Goal: Navigation & Orientation: Find specific page/section

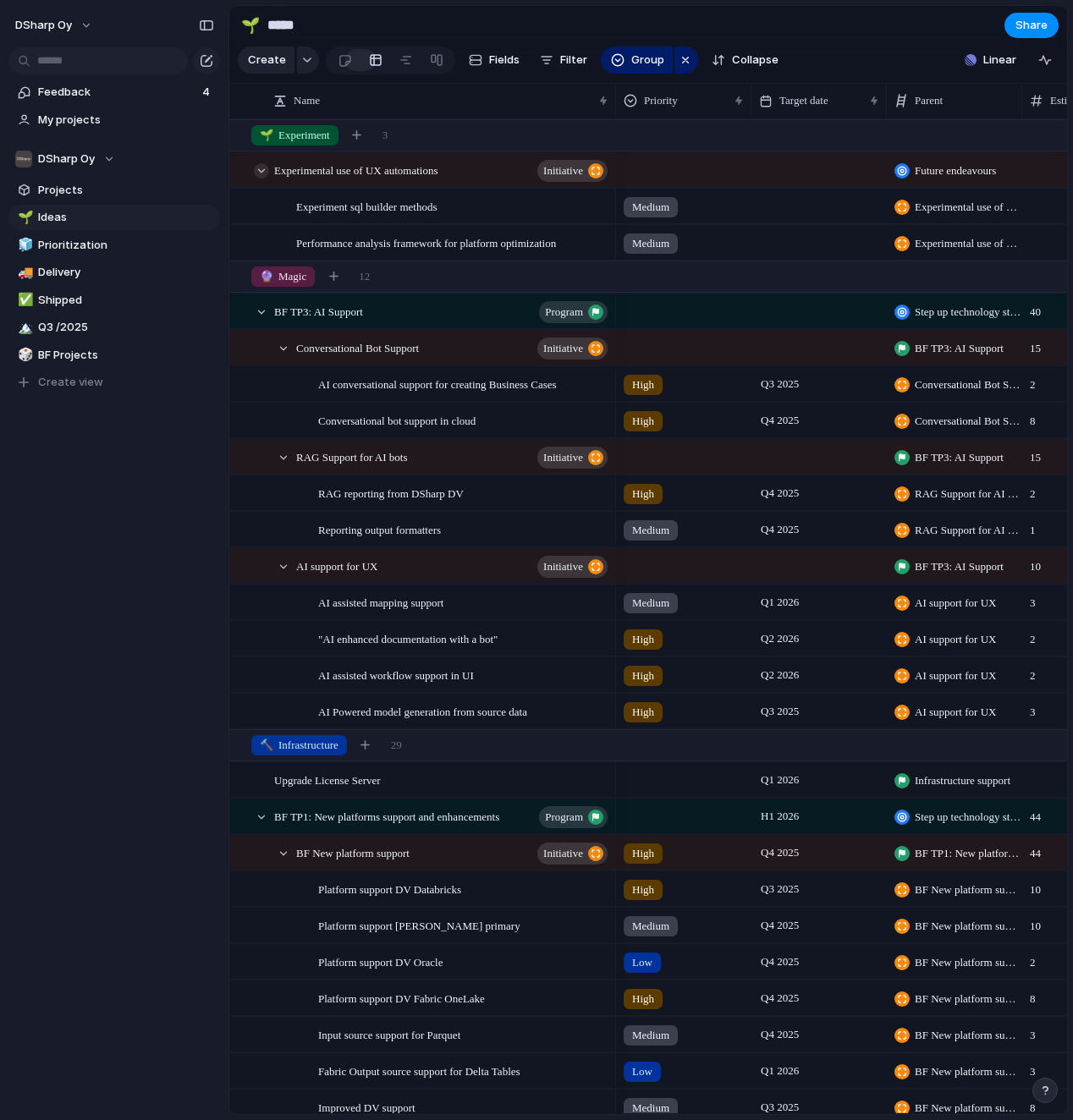
click at [260, 170] on div at bounding box center [261, 170] width 15 height 15
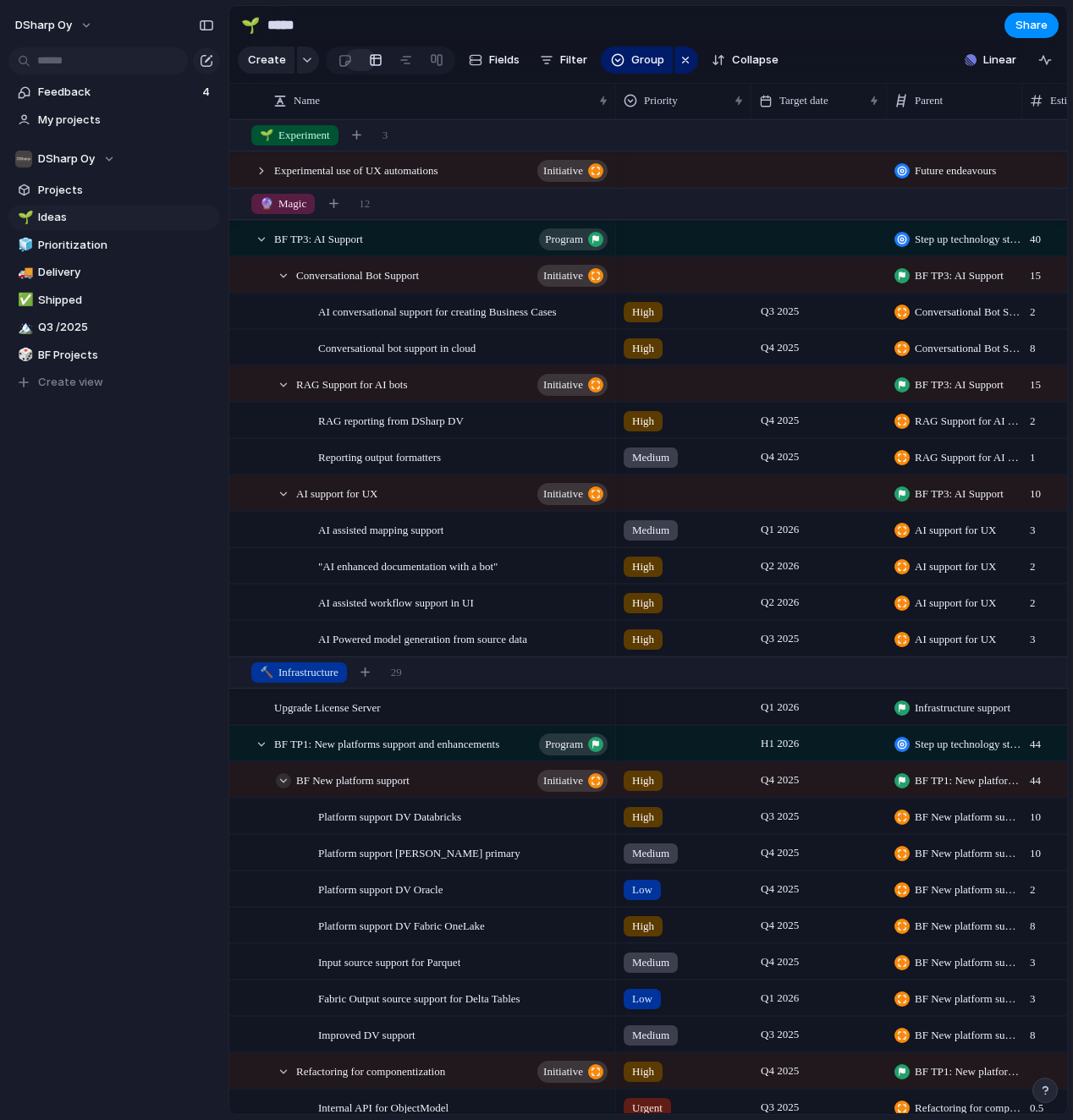
click at [280, 763] on div at bounding box center [284, 781] width 15 height 15
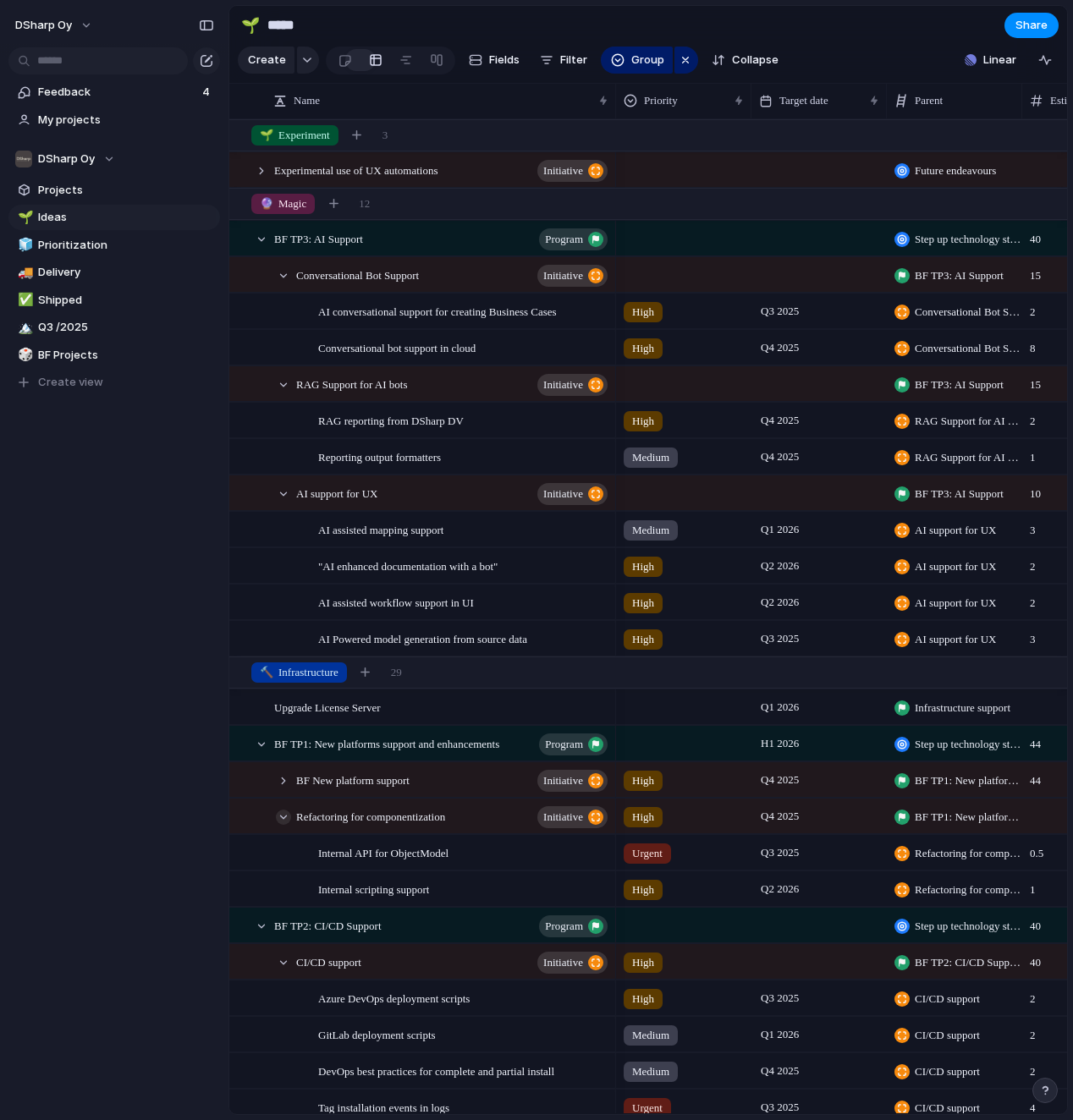
click at [282, 763] on div at bounding box center [284, 818] width 15 height 15
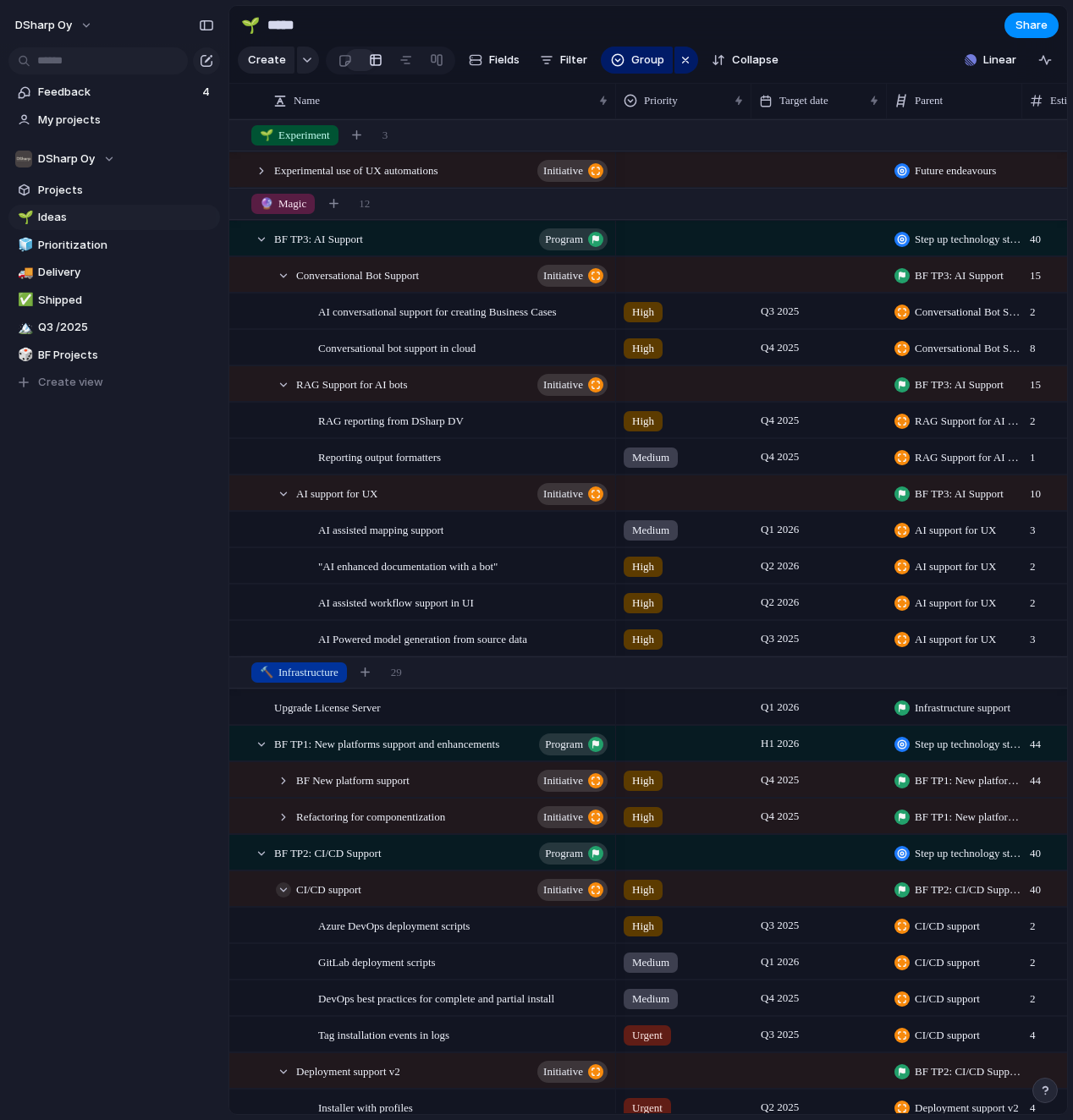
click at [282, 763] on div at bounding box center [284, 890] width 15 height 15
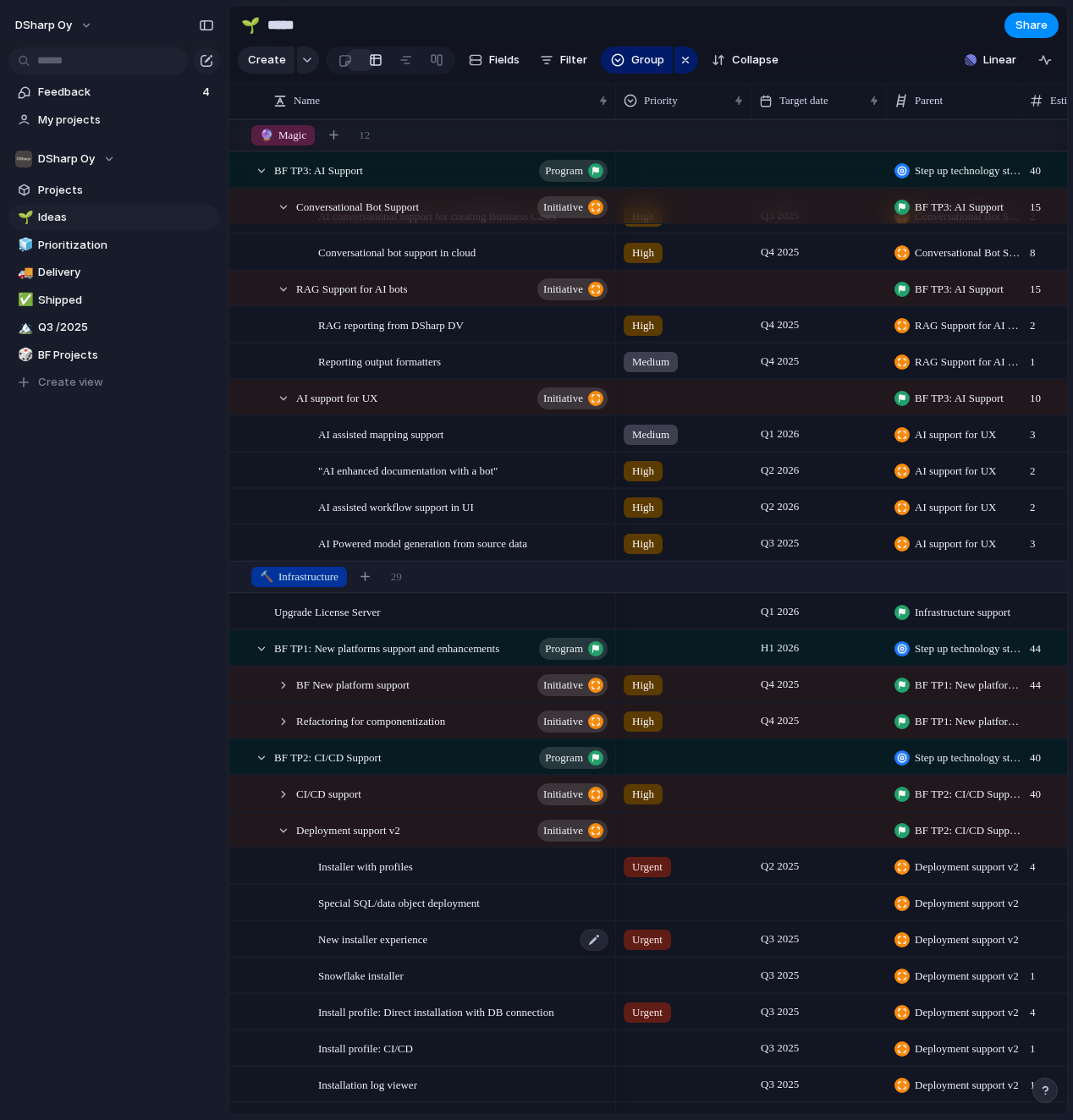
scroll to position [104, 0]
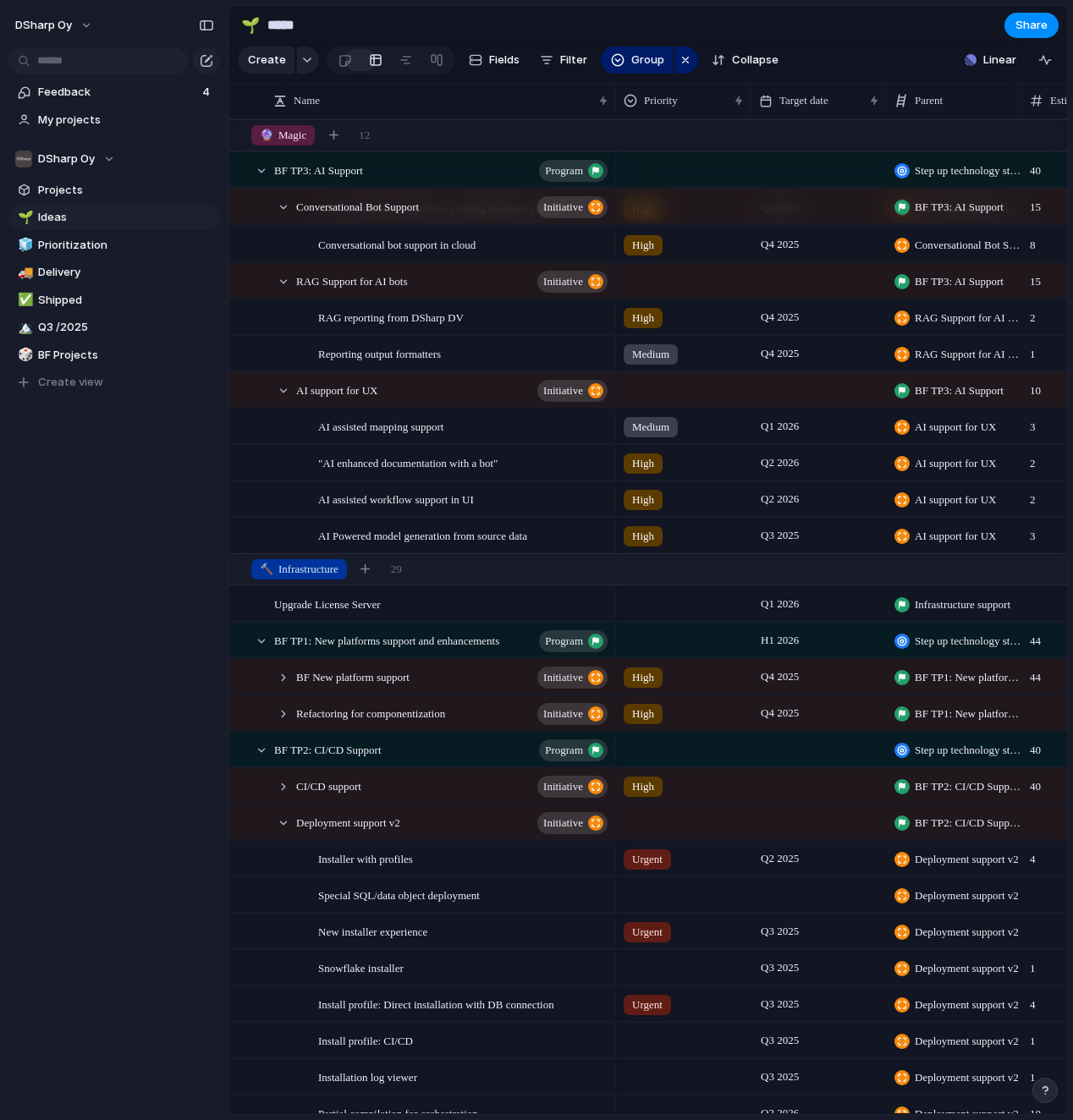
click at [289, 763] on div "Deployment support v2 initiative" at bounding box center [445, 822] width 341 height 35
click at [283, 763] on div at bounding box center [284, 823] width 15 height 15
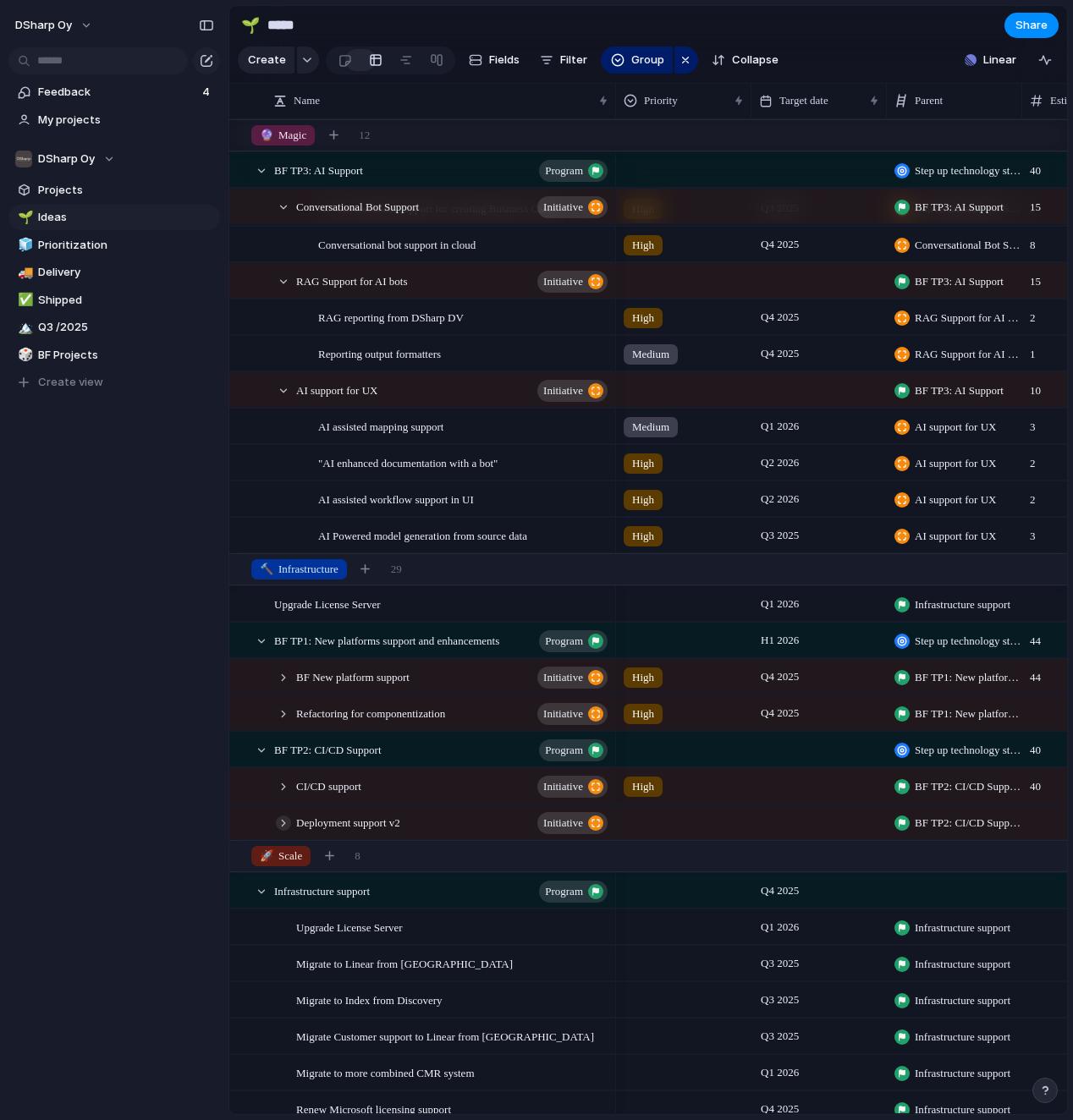
click at [283, 763] on div at bounding box center [284, 823] width 15 height 15
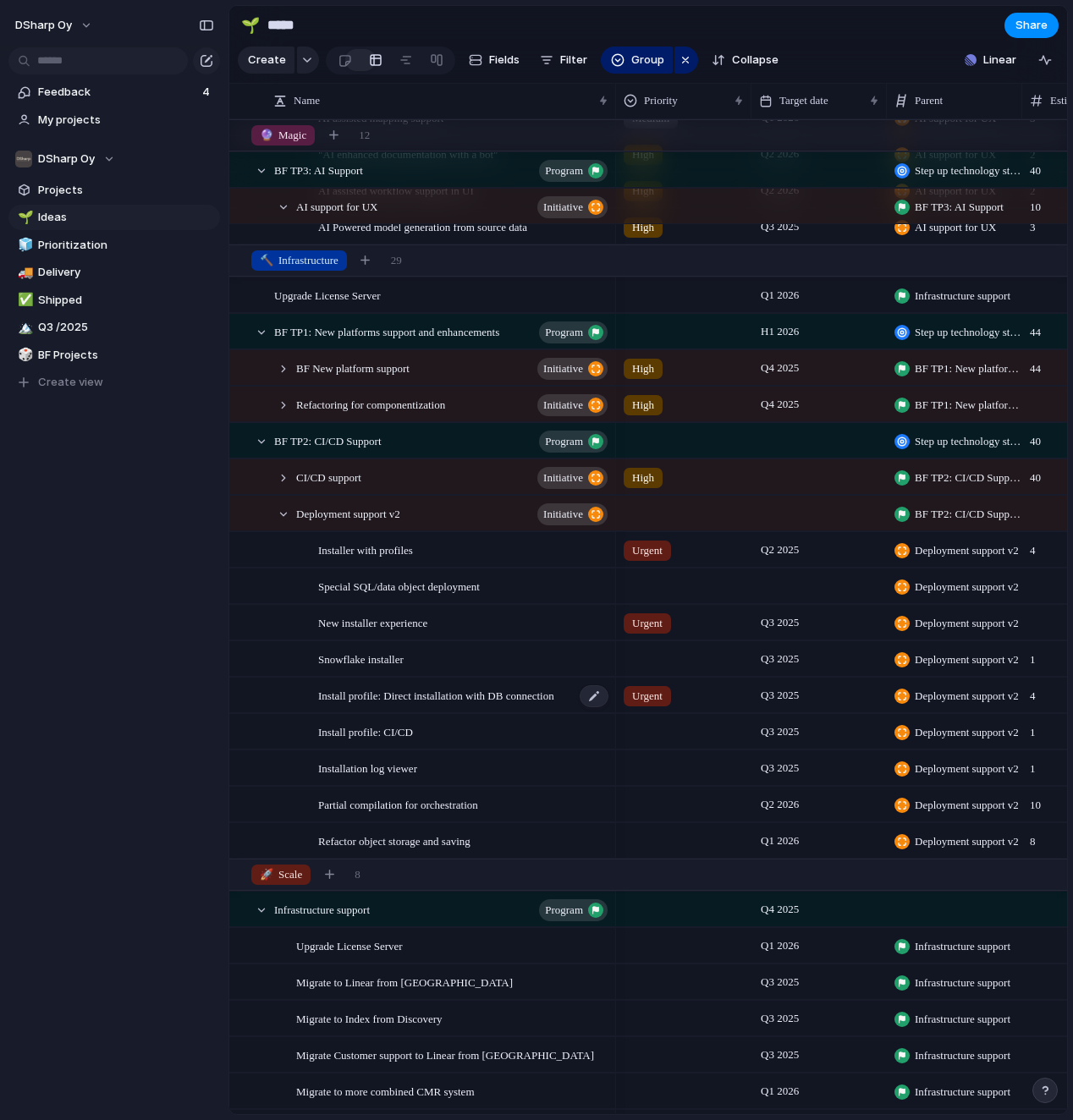
scroll to position [414, 0]
click at [286, 516] on div at bounding box center [284, 512] width 15 height 15
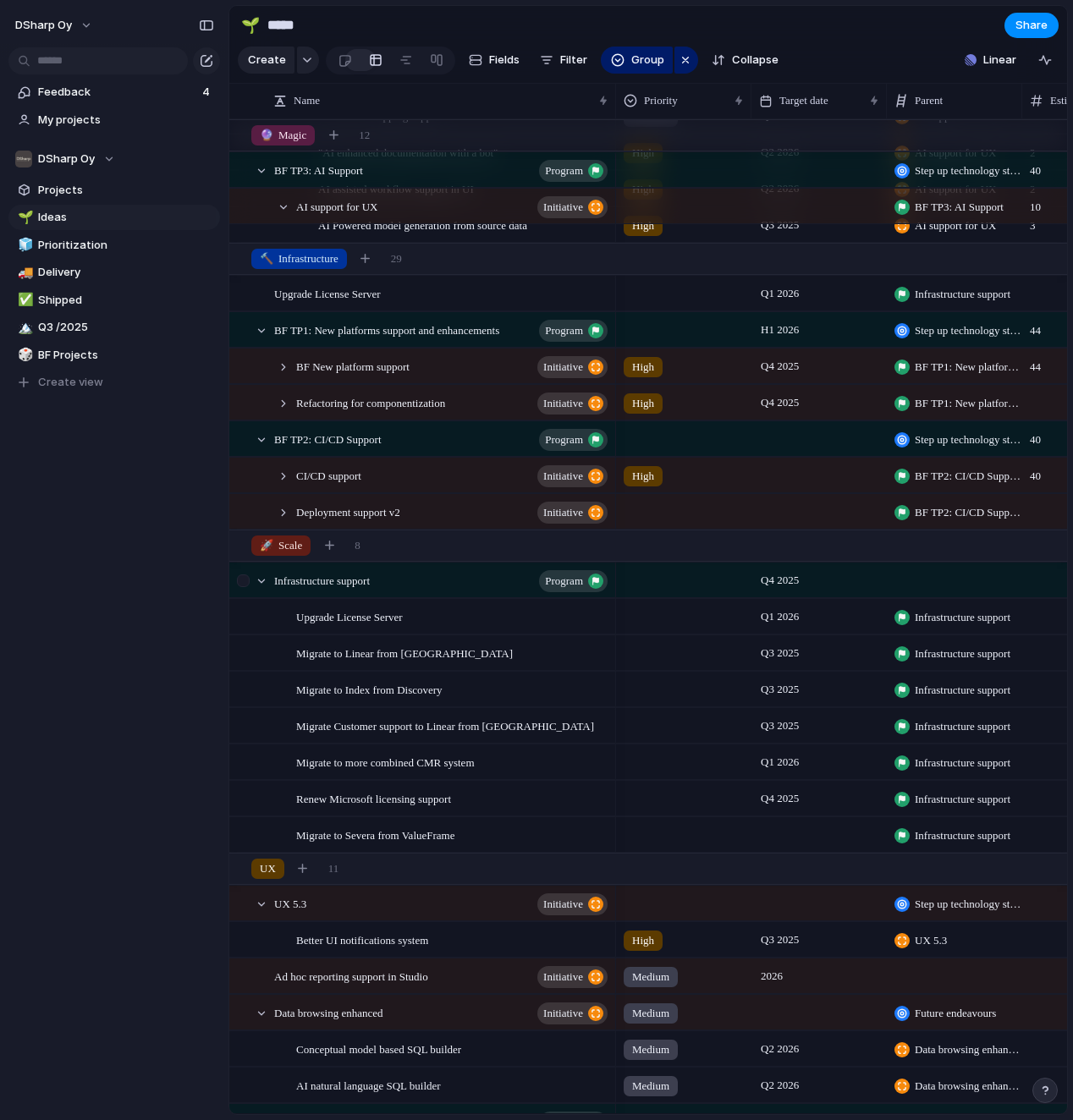
click at [266, 589] on div at bounding box center [252, 580] width 46 height 35
click at [263, 584] on div at bounding box center [261, 581] width 15 height 15
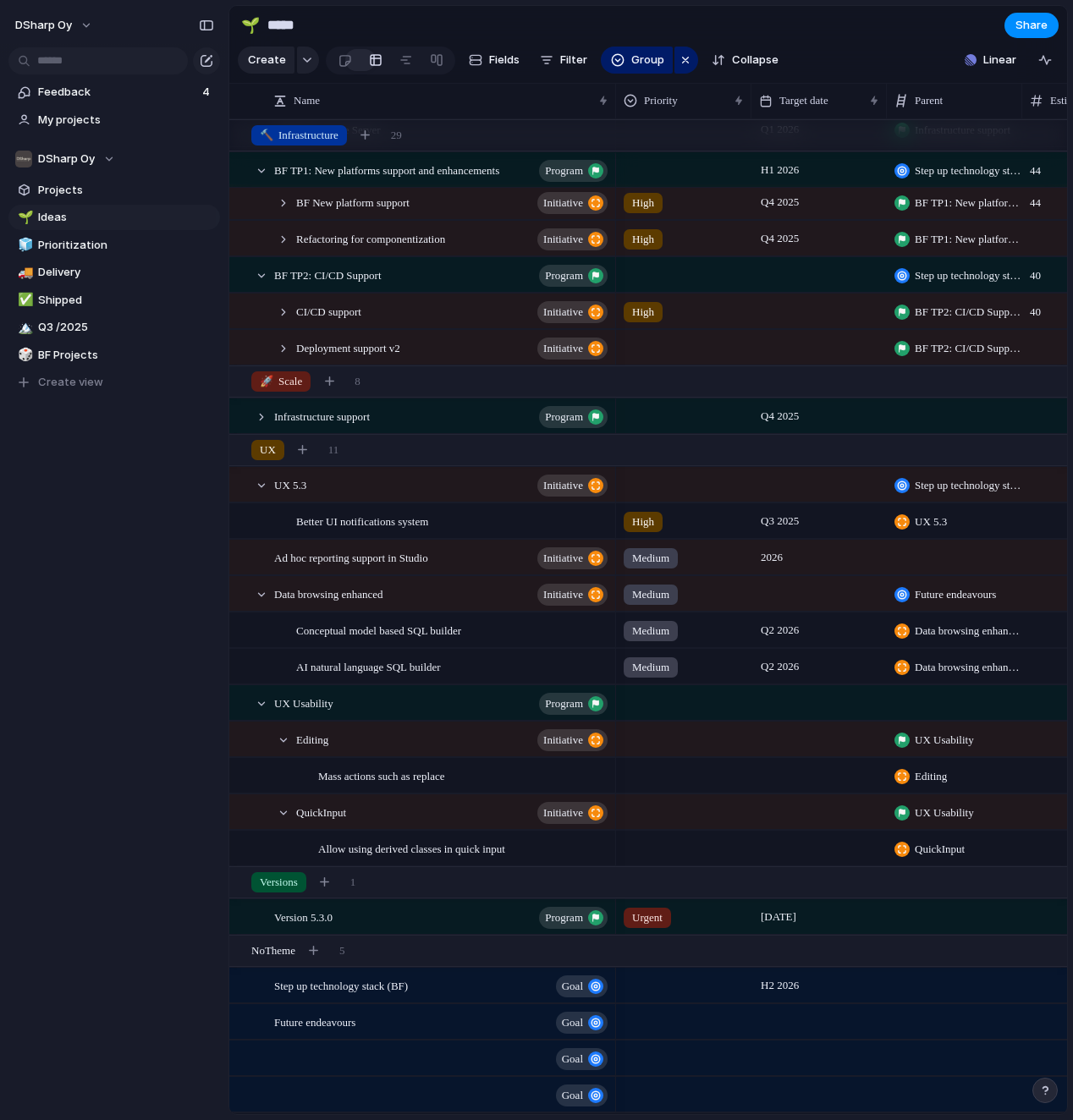
scroll to position [0, 0]
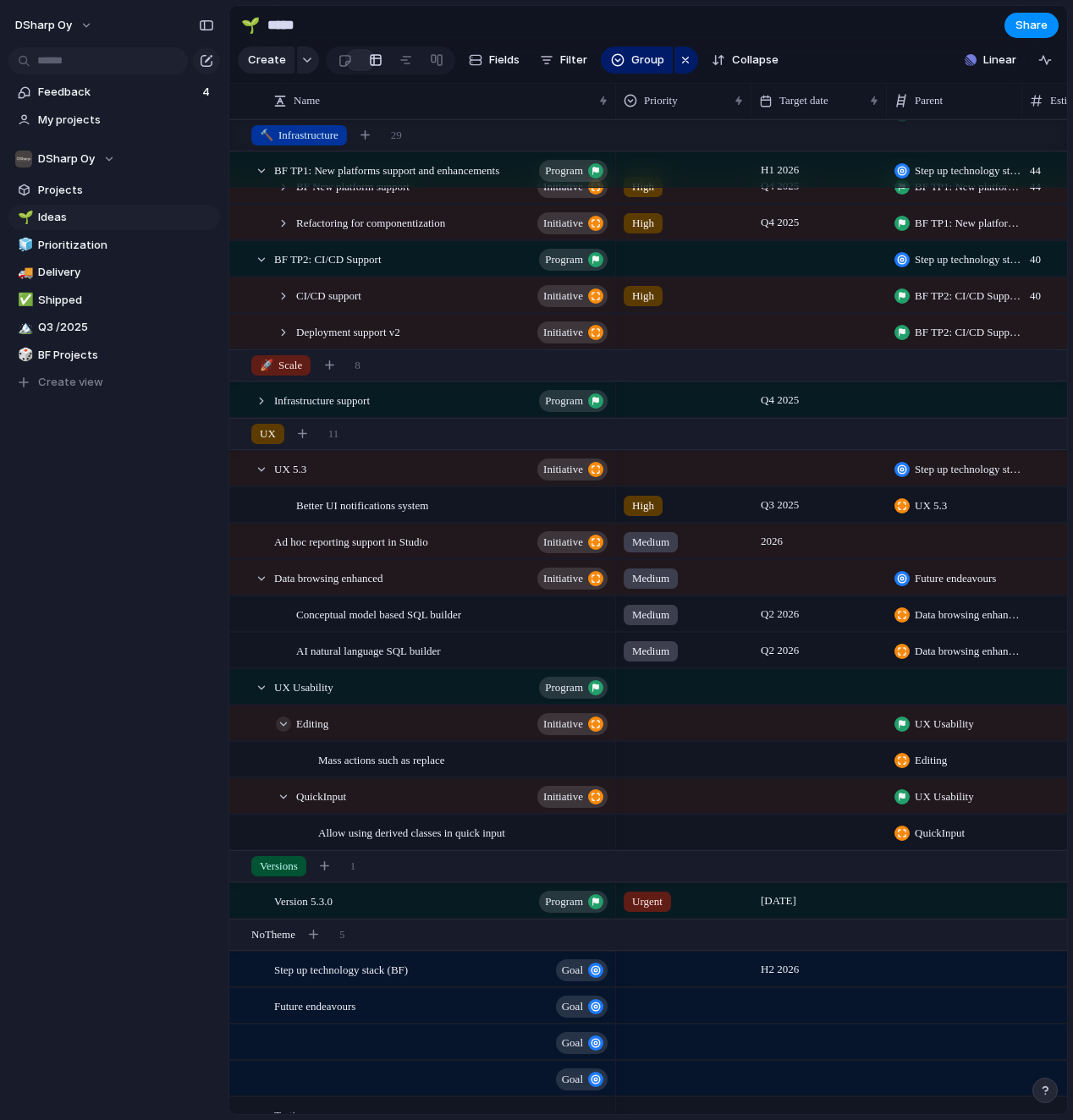
click at [286, 722] on div at bounding box center [284, 724] width 15 height 15
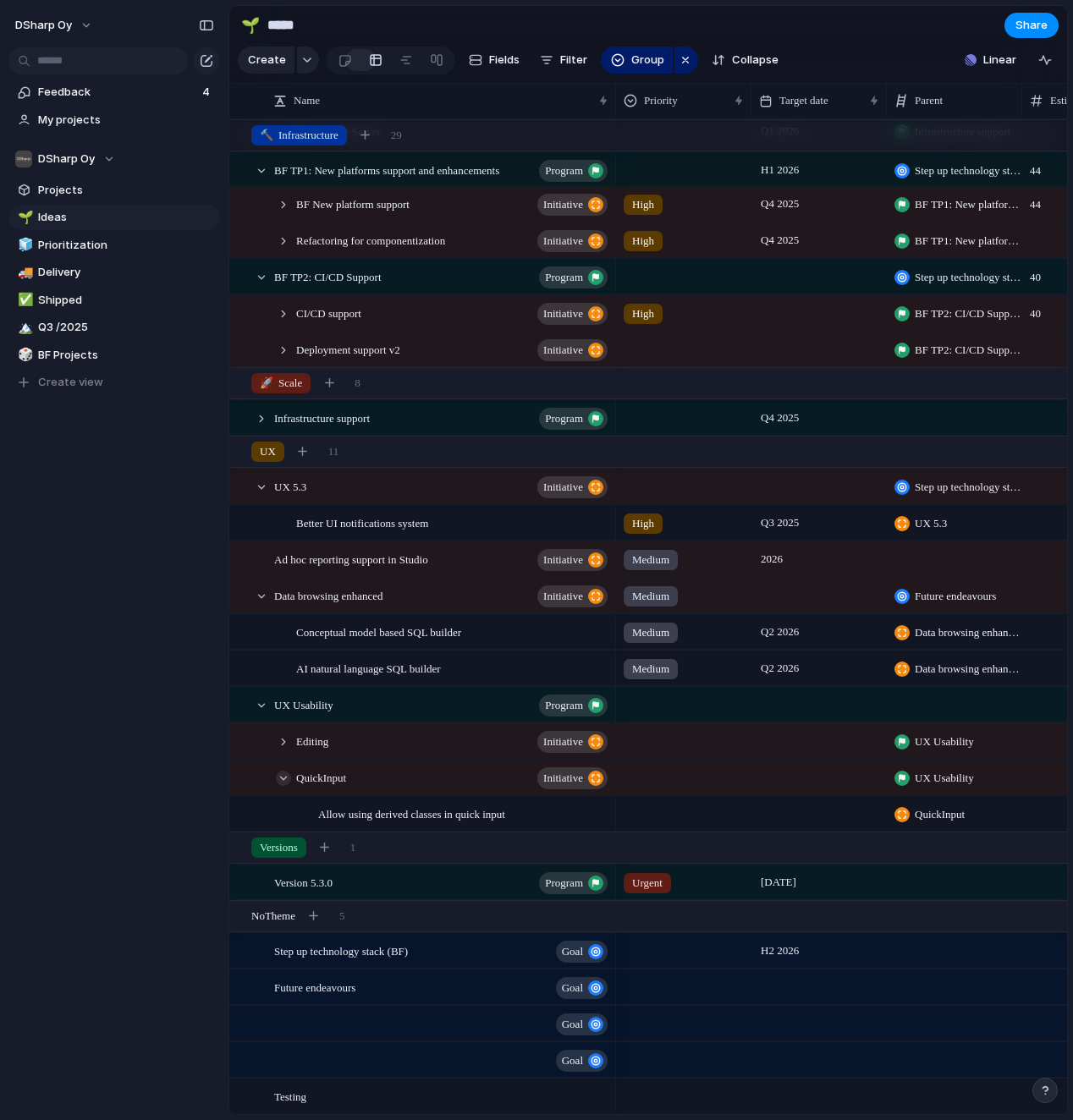
click at [279, 763] on div at bounding box center [284, 778] width 15 height 15
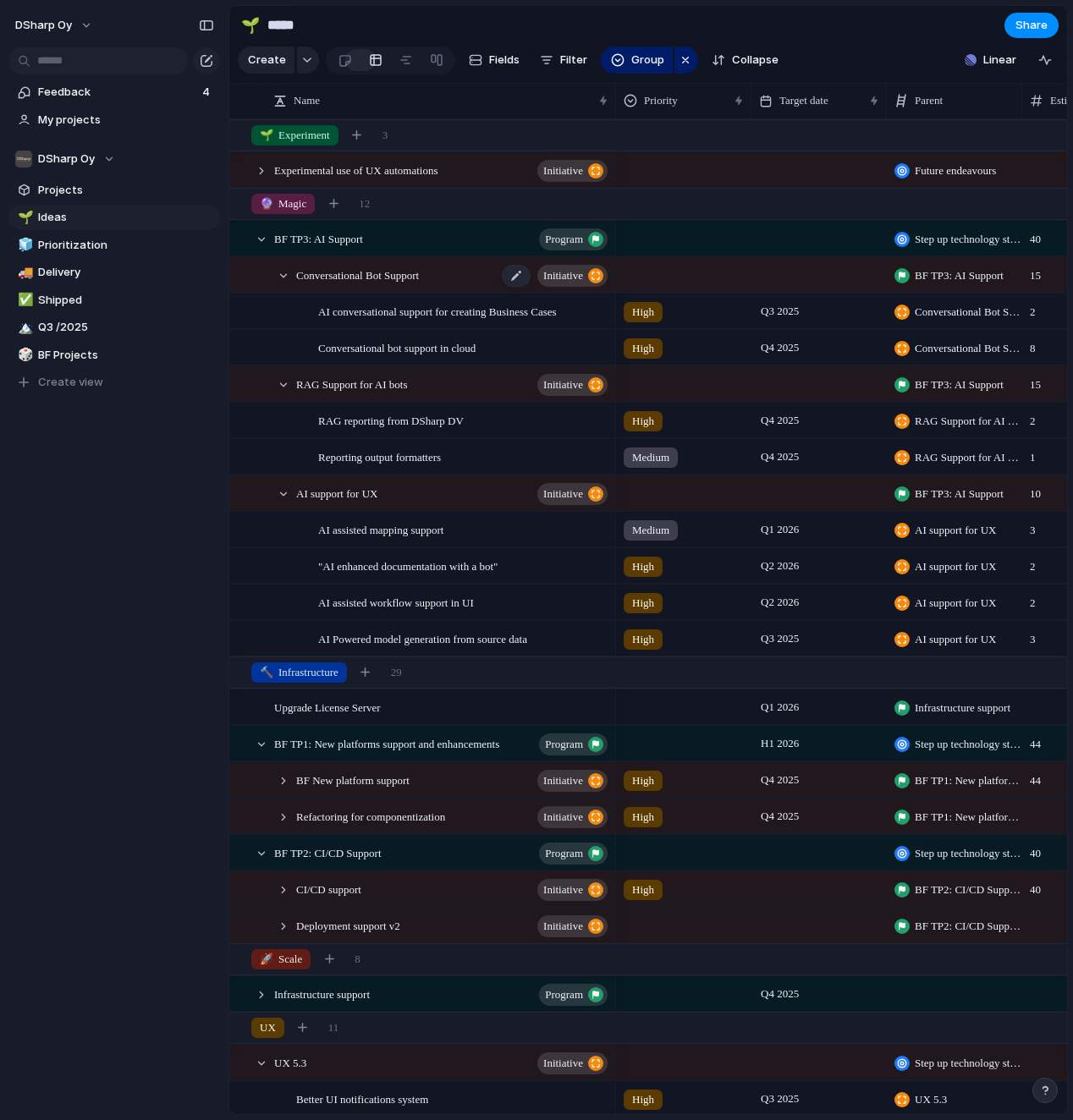
click at [357, 274] on span "Conversational Bot Support" at bounding box center [357, 274] width 122 height 20
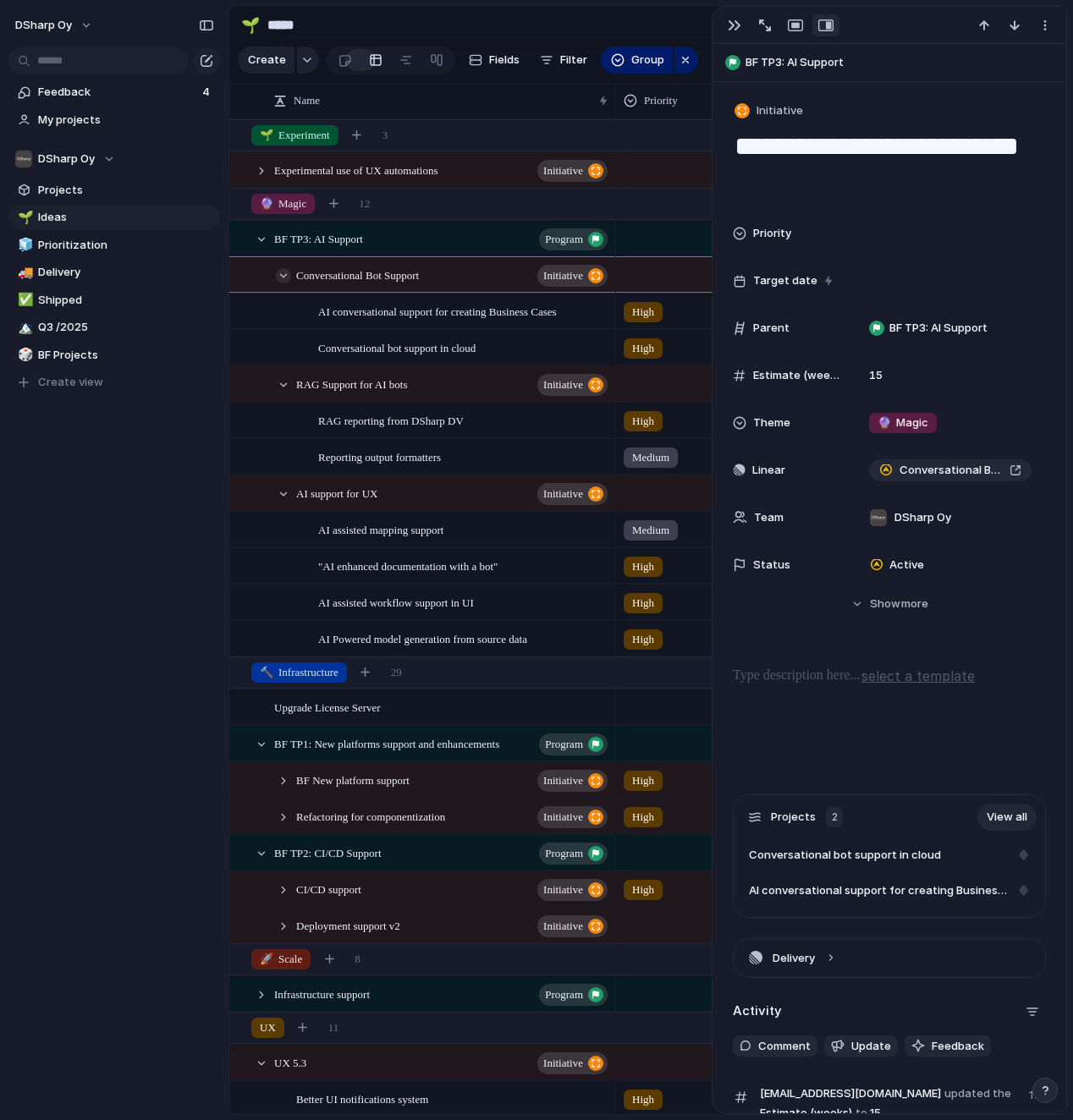
click at [285, 271] on div at bounding box center [284, 276] width 15 height 15
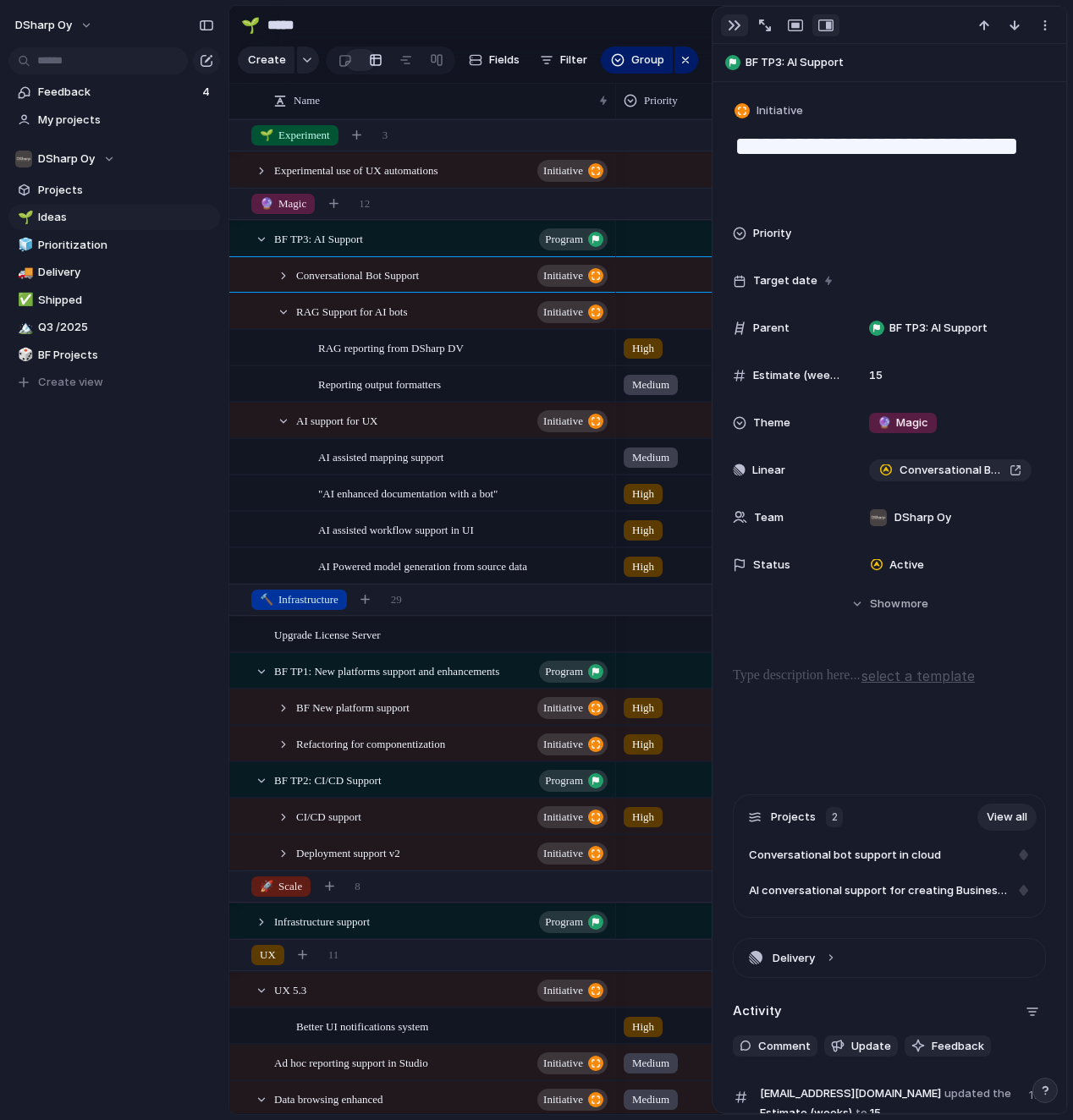
click at [734, 24] on div "button" at bounding box center [735, 25] width 13 height 13
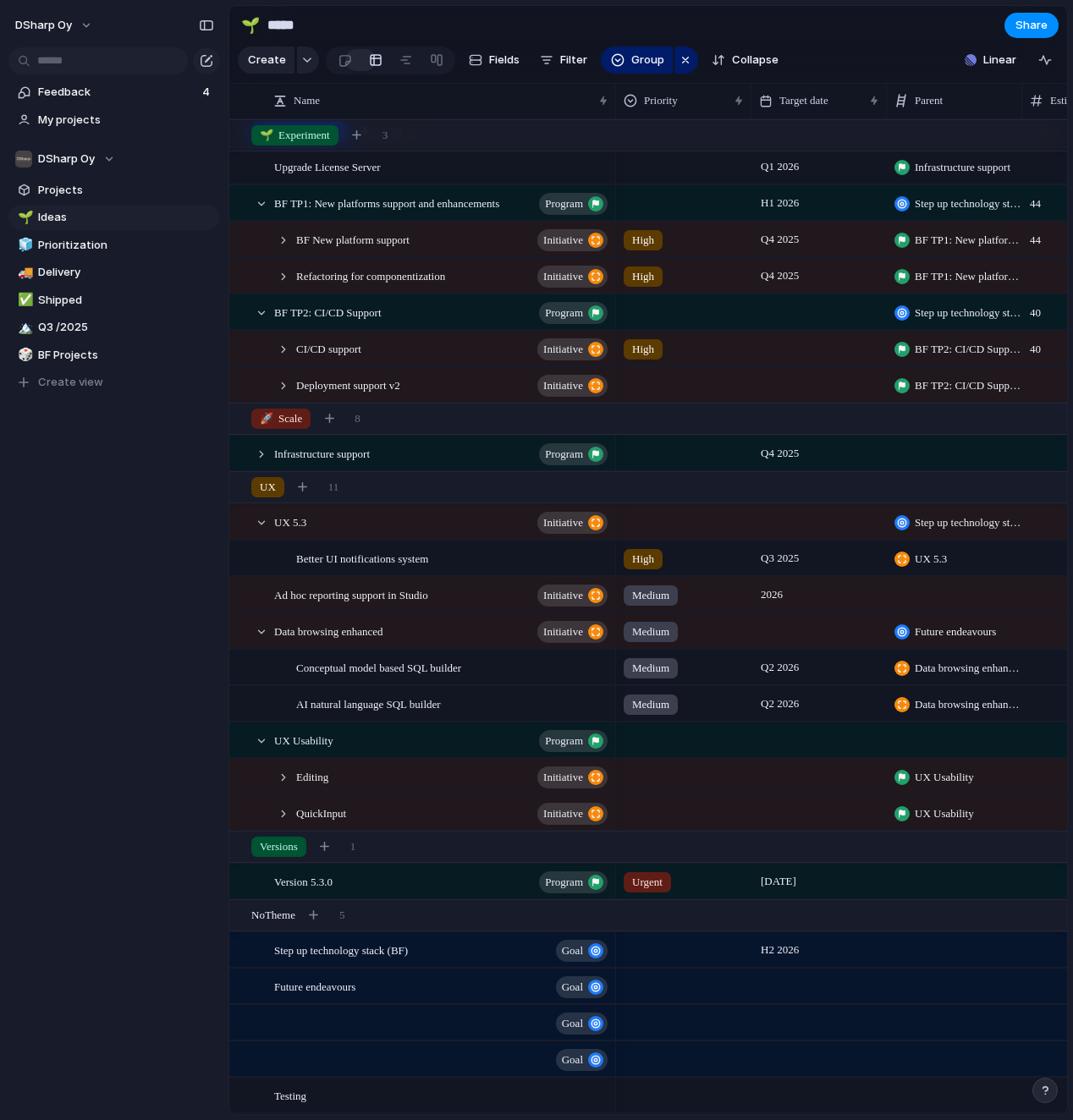
scroll to position [467, 0]
click at [364, 763] on div "goal" at bounding box center [442, 1023] width 336 height 35
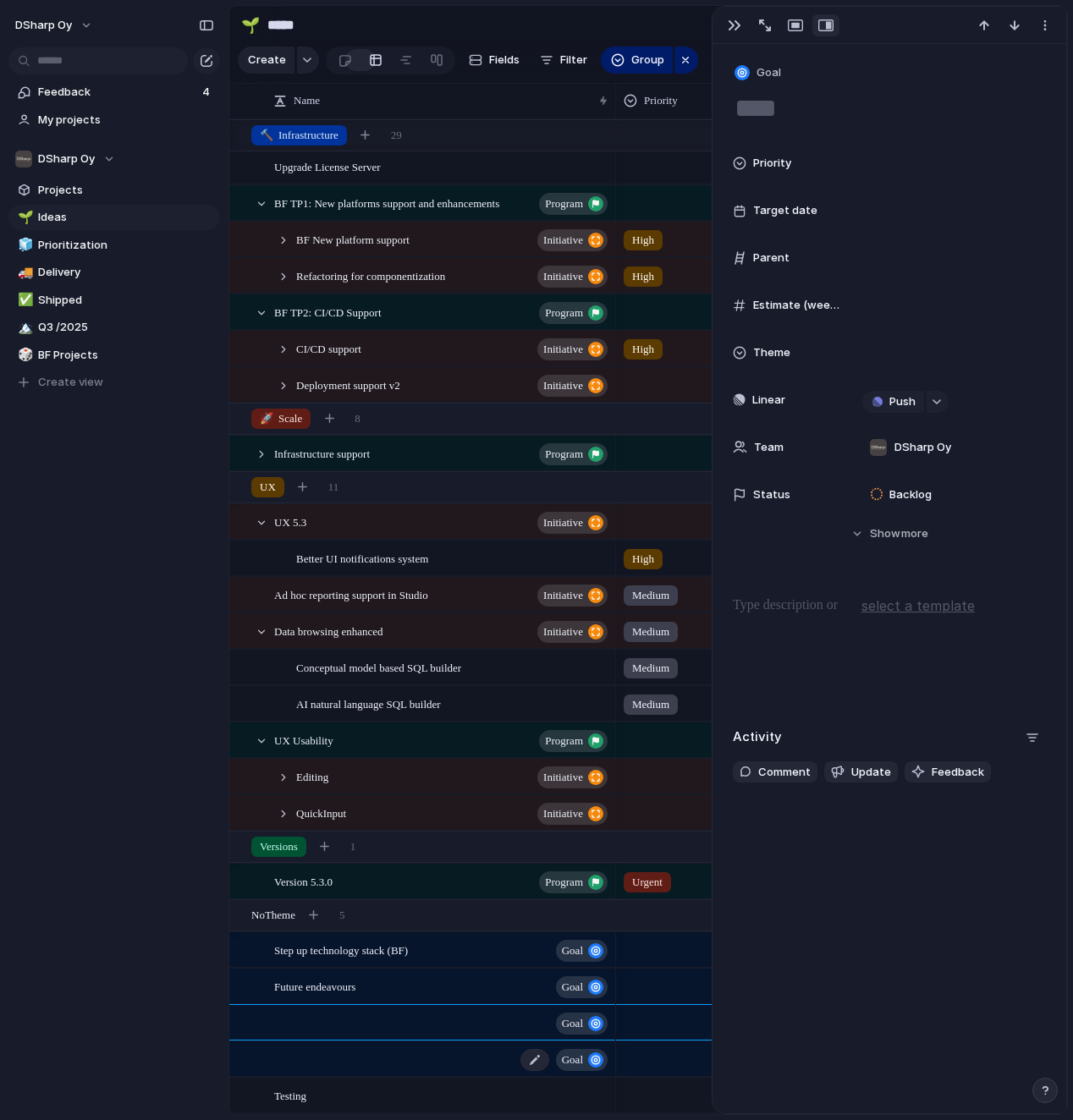
click at [364, 763] on div "goal" at bounding box center [442, 1060] width 336 height 35
click at [358, 763] on div "goal" at bounding box center [442, 1023] width 336 height 35
click at [313, 742] on span "UX Usability" at bounding box center [303, 739] width 59 height 20
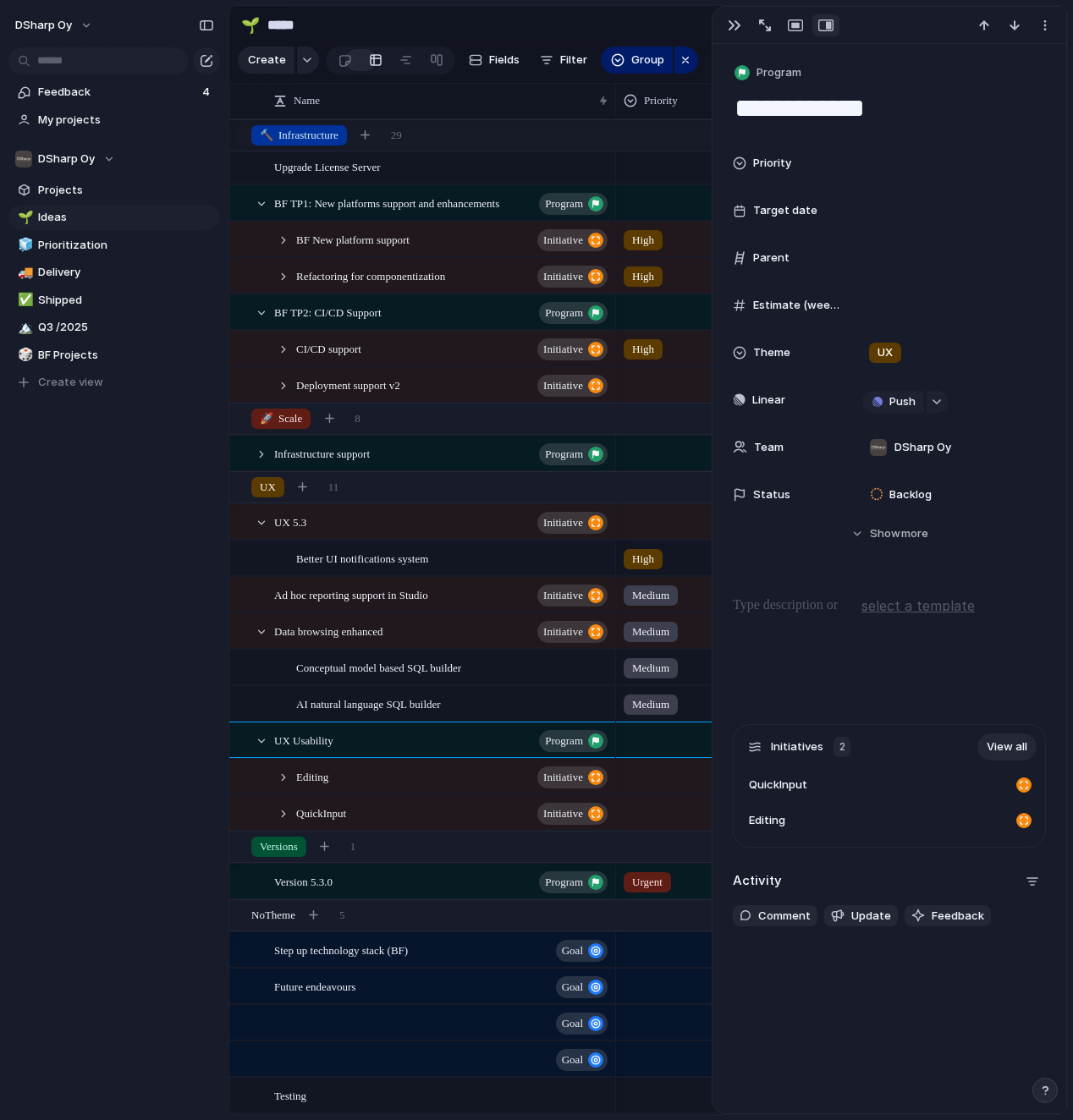
click at [285, 763] on div at bounding box center [284, 814] width 15 height 15
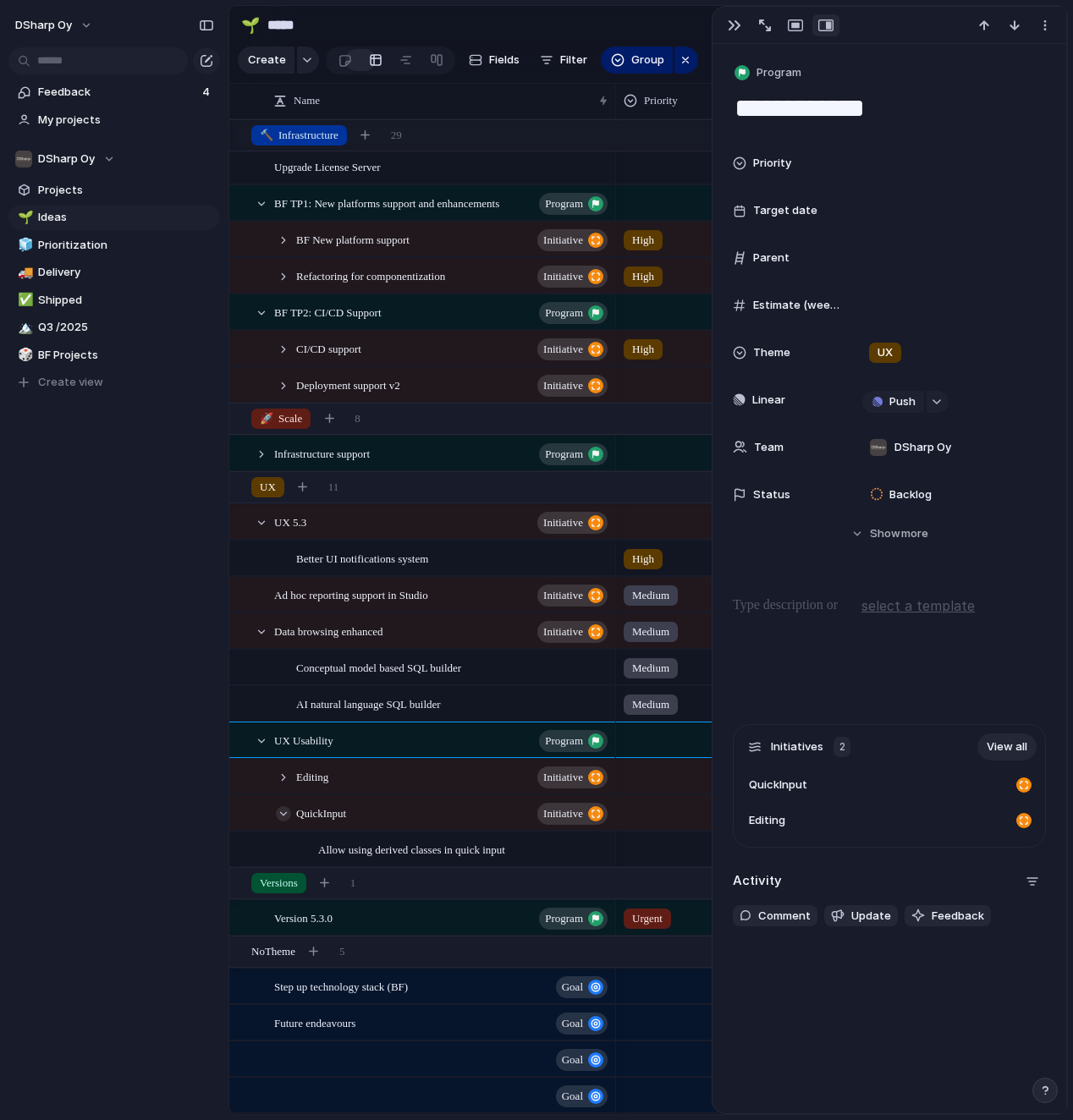
click at [284, 763] on div at bounding box center [284, 814] width 15 height 15
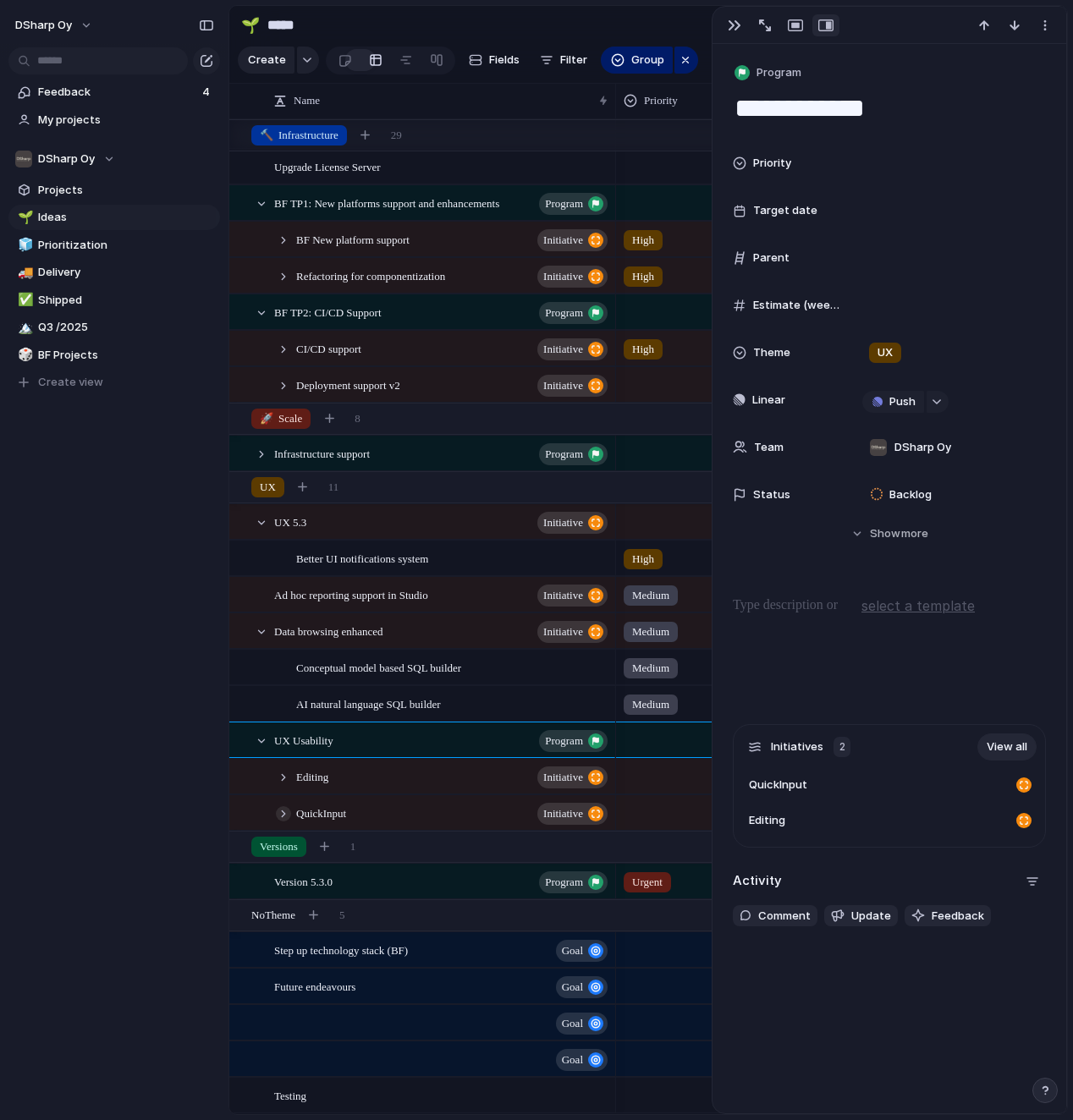
scroll to position [467, 0]
click at [284, 763] on div at bounding box center [284, 778] width 15 height 15
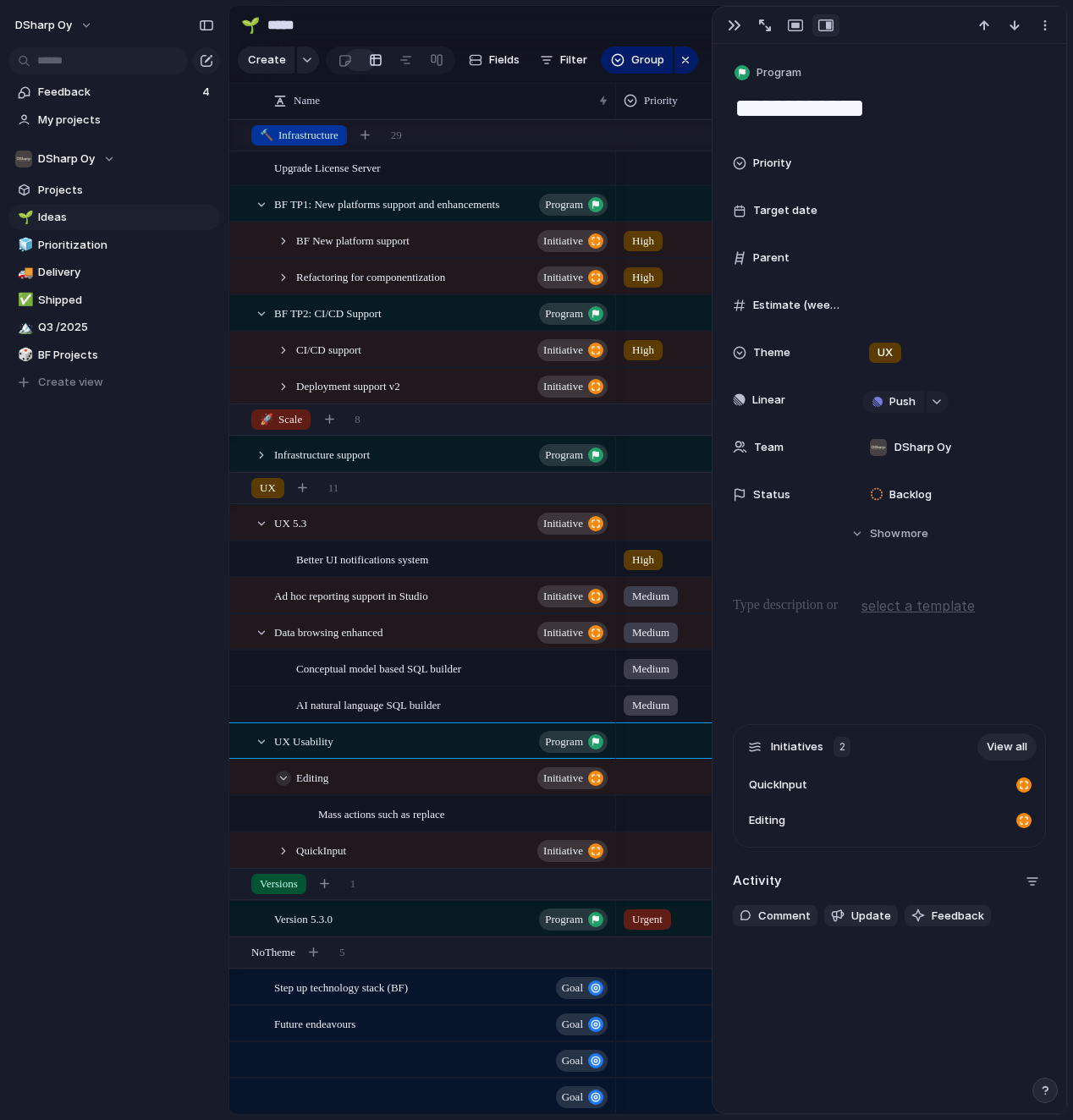
click at [284, 763] on div at bounding box center [284, 778] width 15 height 15
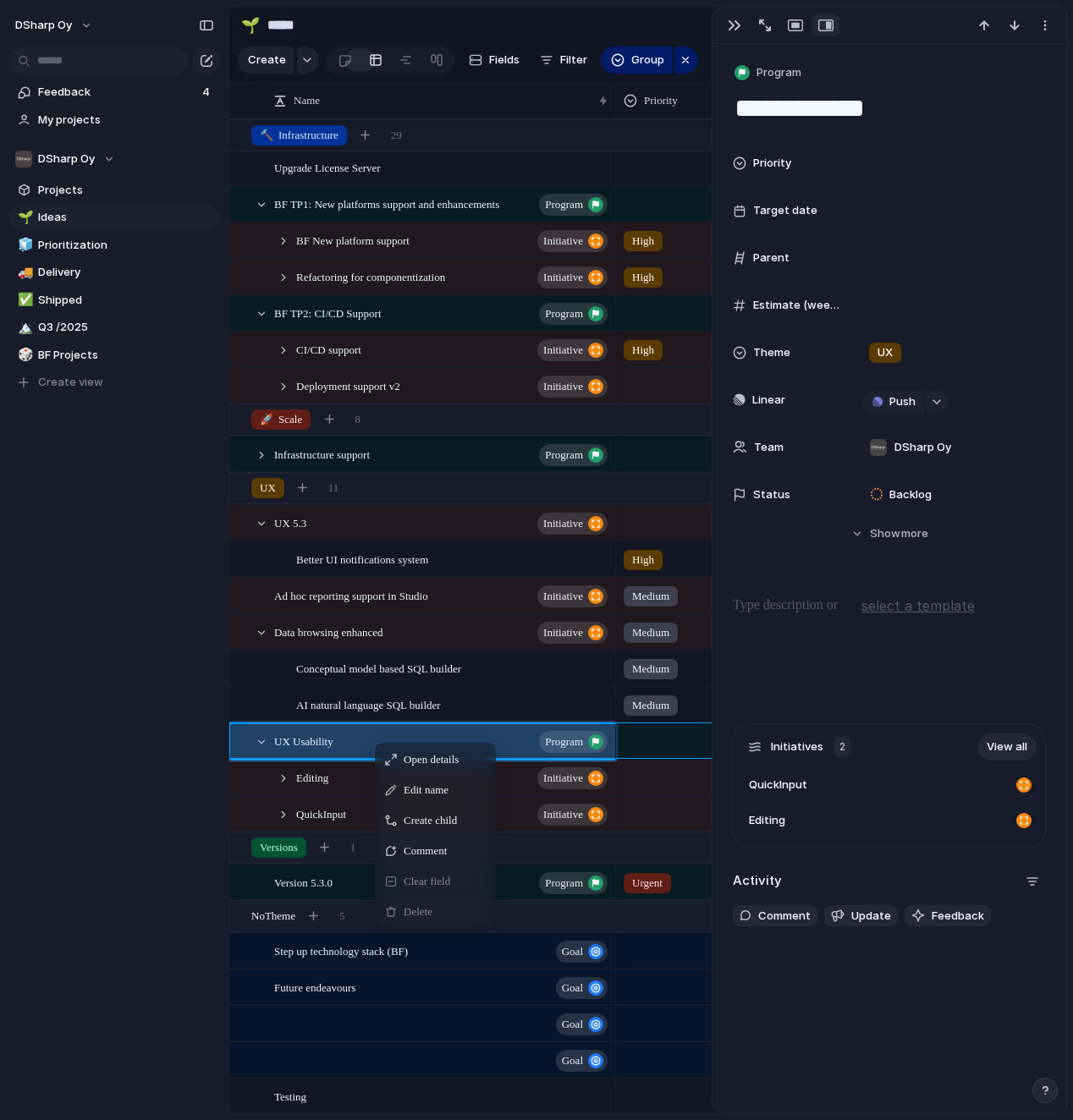
drag, startPoint x: 439, startPoint y: 820, endPoint x: 54, endPoint y: 774, distance: 387.7
click at [54, 763] on div "DSharp Oy Feedback 4 My projects DSharp Oy Projects 🌱 Ideas 🧊 Prioritization 🚚 …" at bounding box center [536, 560] width 1073 height 1120
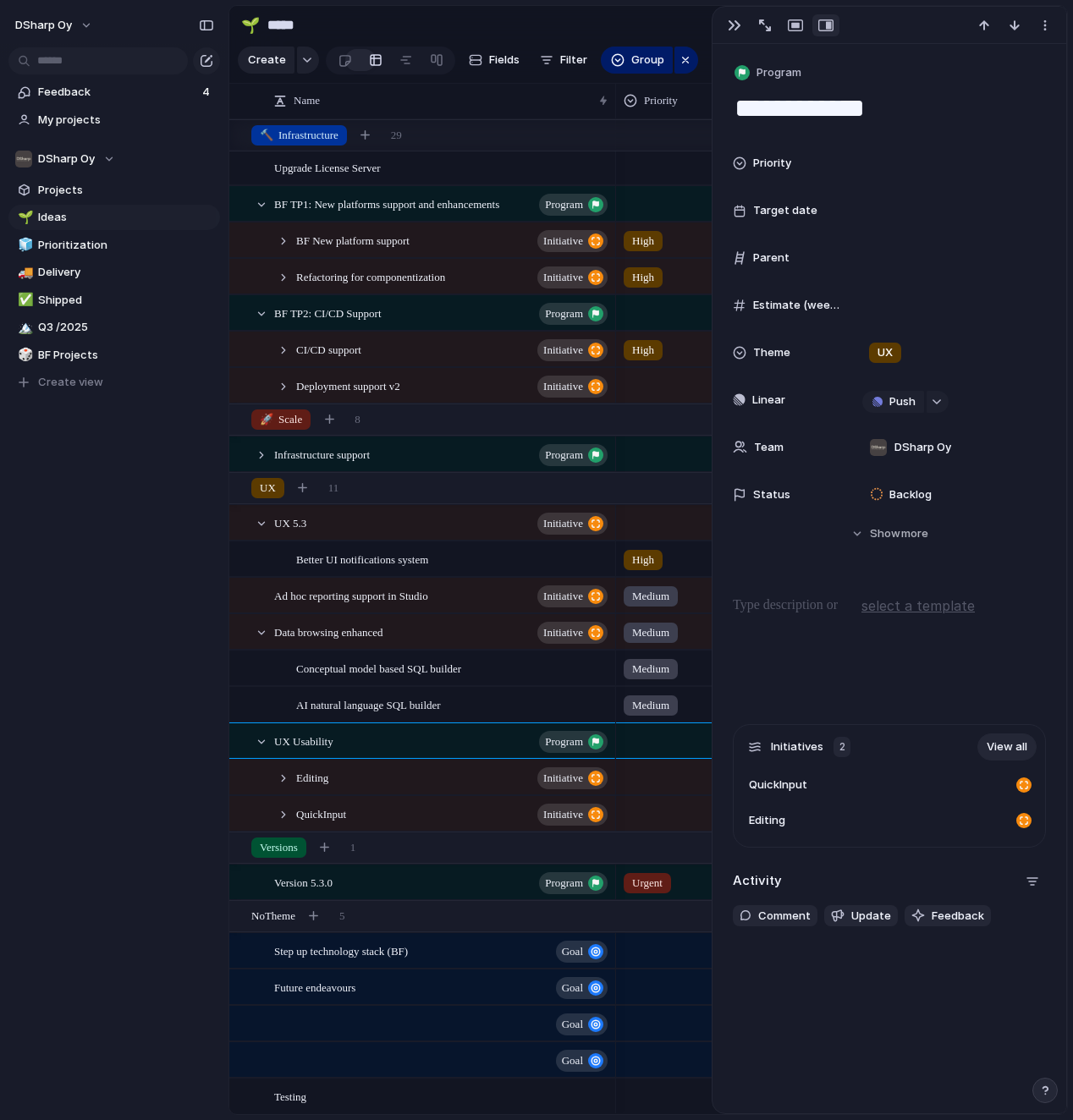
click at [61, 763] on div "DSharp Oy Feedback 4 My projects DSharp Oy Projects 🌱 Ideas 🧊 Prioritization 🚚 …" at bounding box center [114, 560] width 229 height 1120
click at [258, 636] on div at bounding box center [261, 633] width 15 height 15
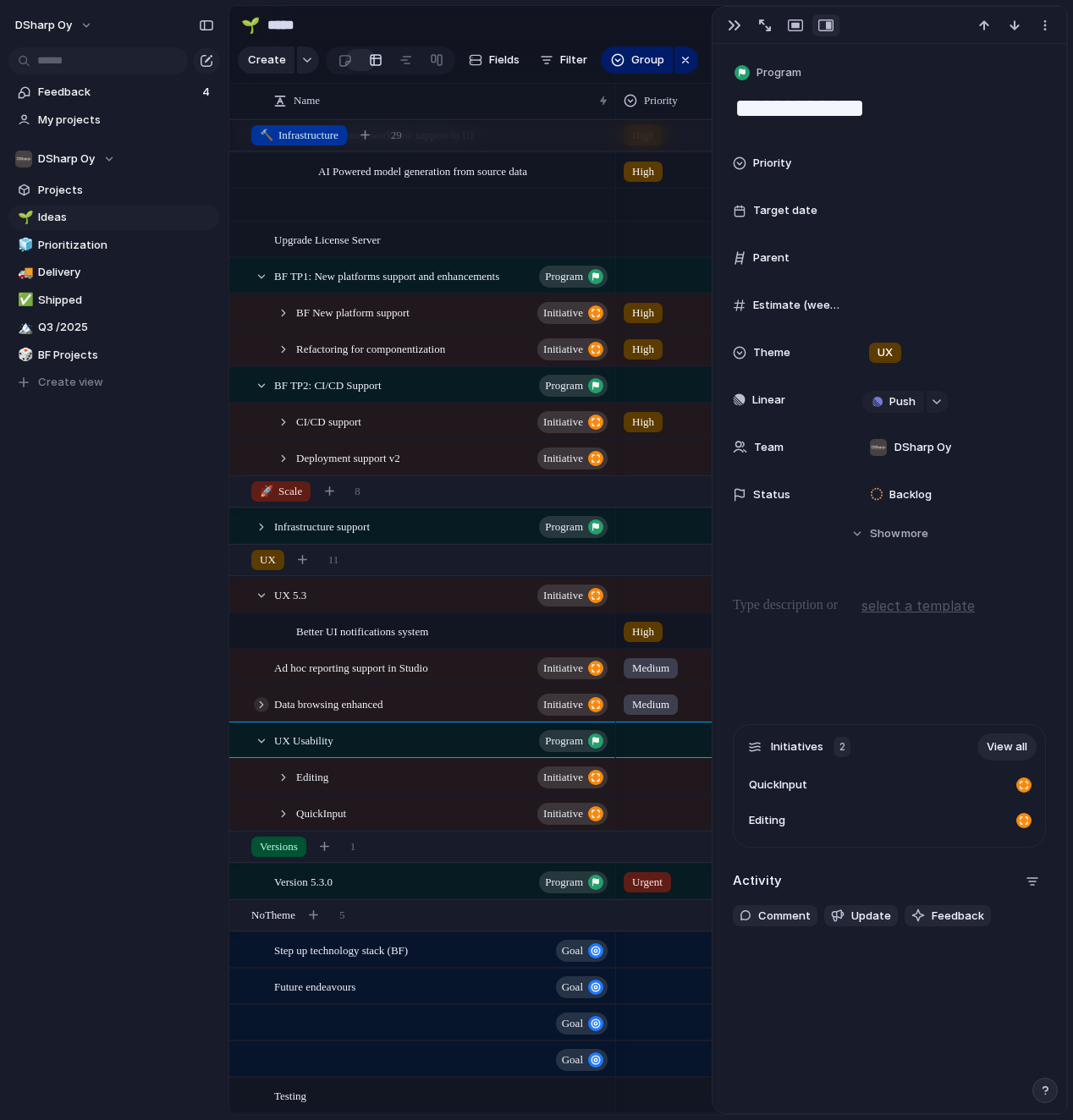
scroll to position [395, 0]
click at [264, 596] on div at bounding box center [261, 596] width 15 height 15
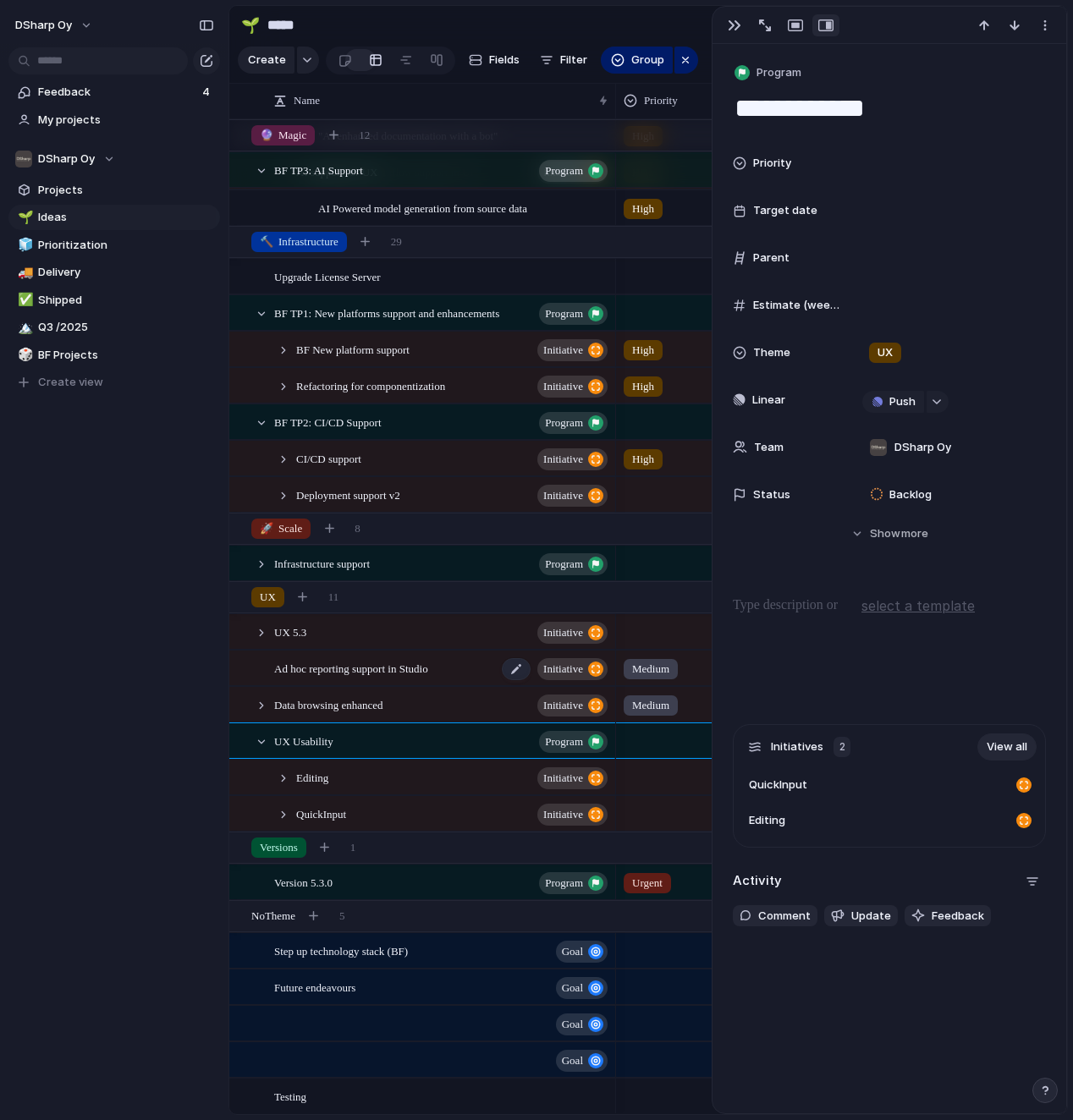
click at [350, 670] on span "Ad hoc reporting support in Studio" at bounding box center [350, 668] width 154 height 20
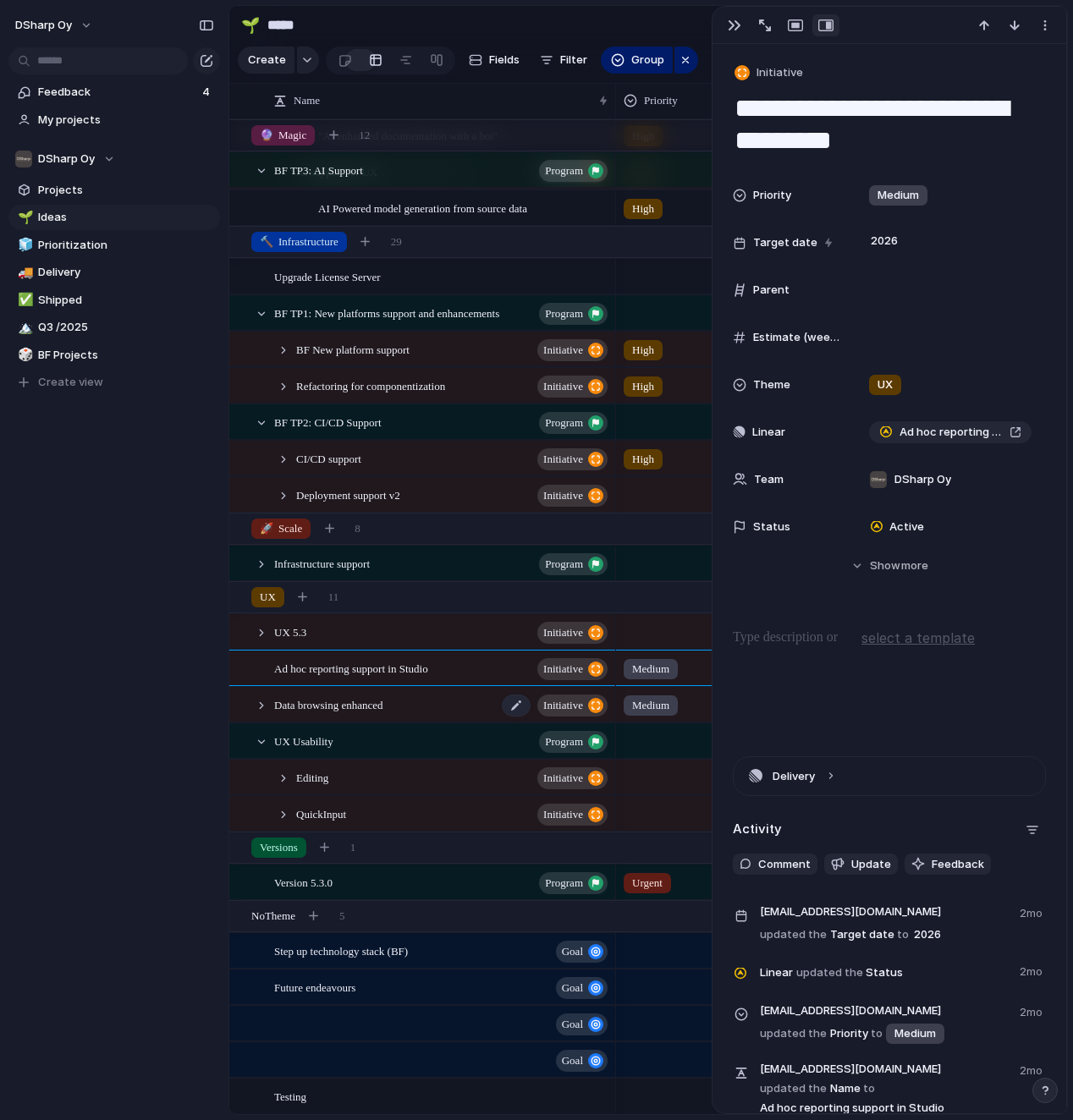
click at [319, 710] on span "Data browsing enhanced" at bounding box center [329, 705] width 109 height 20
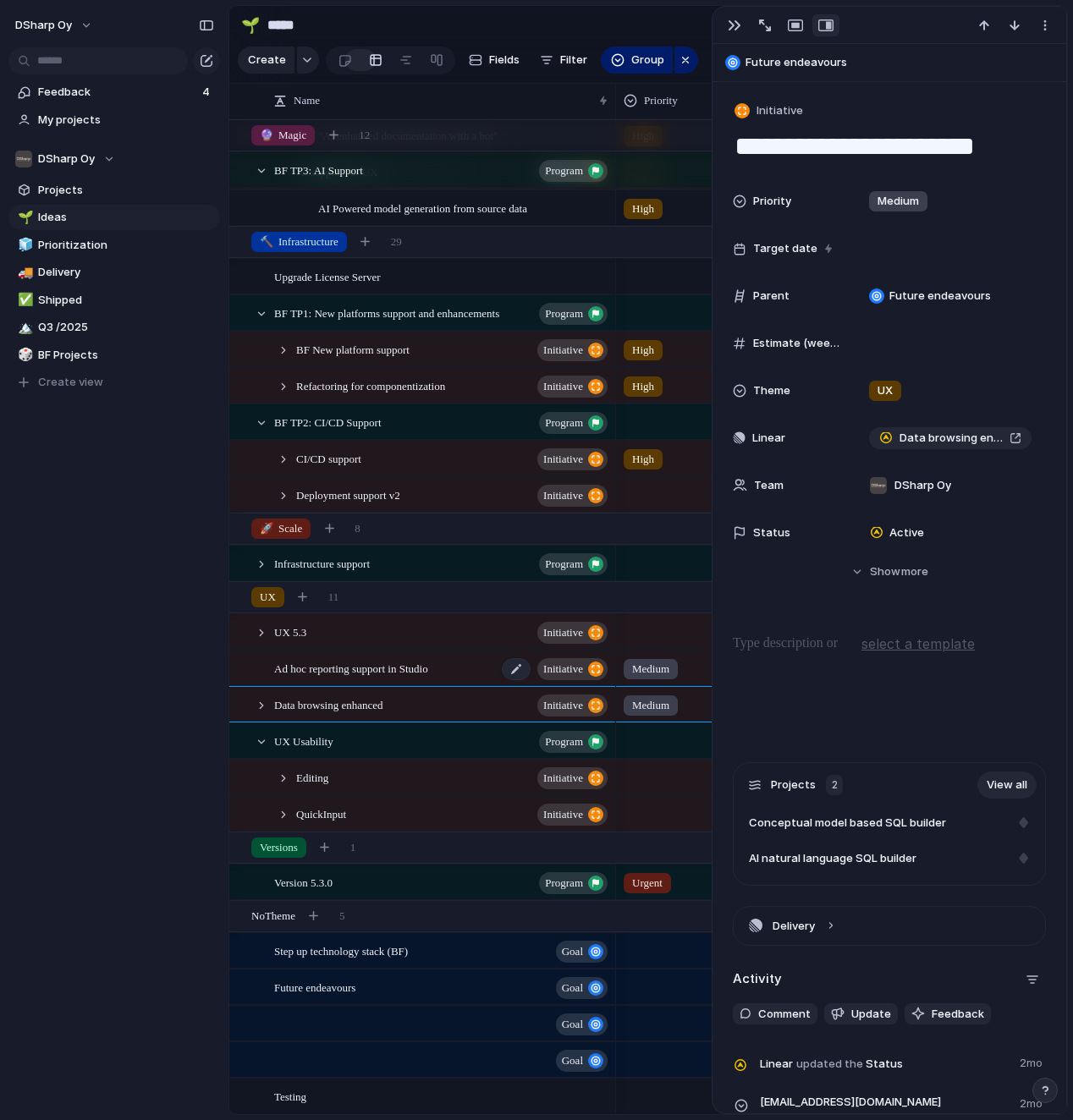
click at [329, 676] on span "Ad hoc reporting support in Studio" at bounding box center [350, 668] width 154 height 20
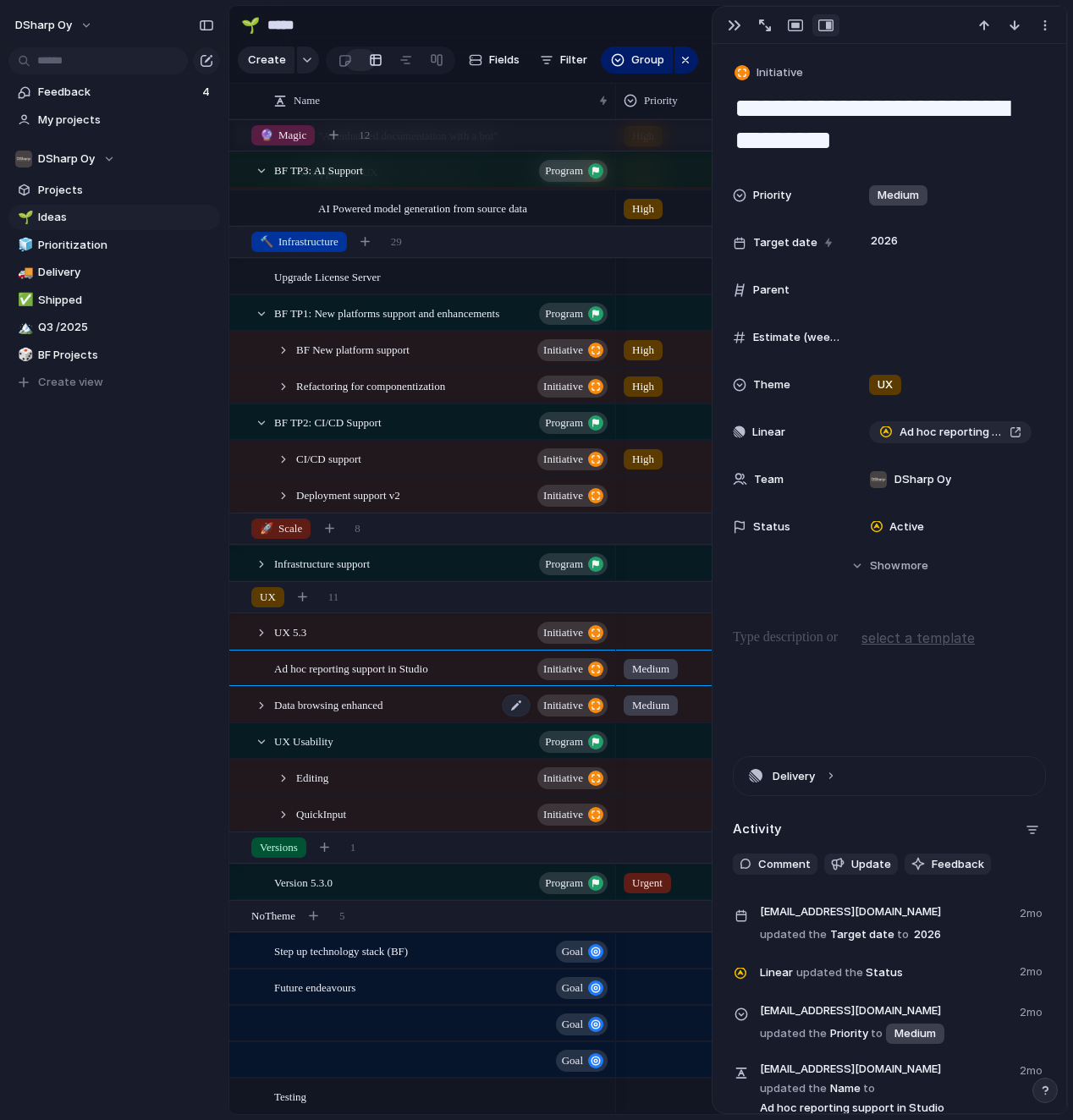
click at [326, 720] on div "Data browsing enhanced initiative" at bounding box center [442, 705] width 336 height 35
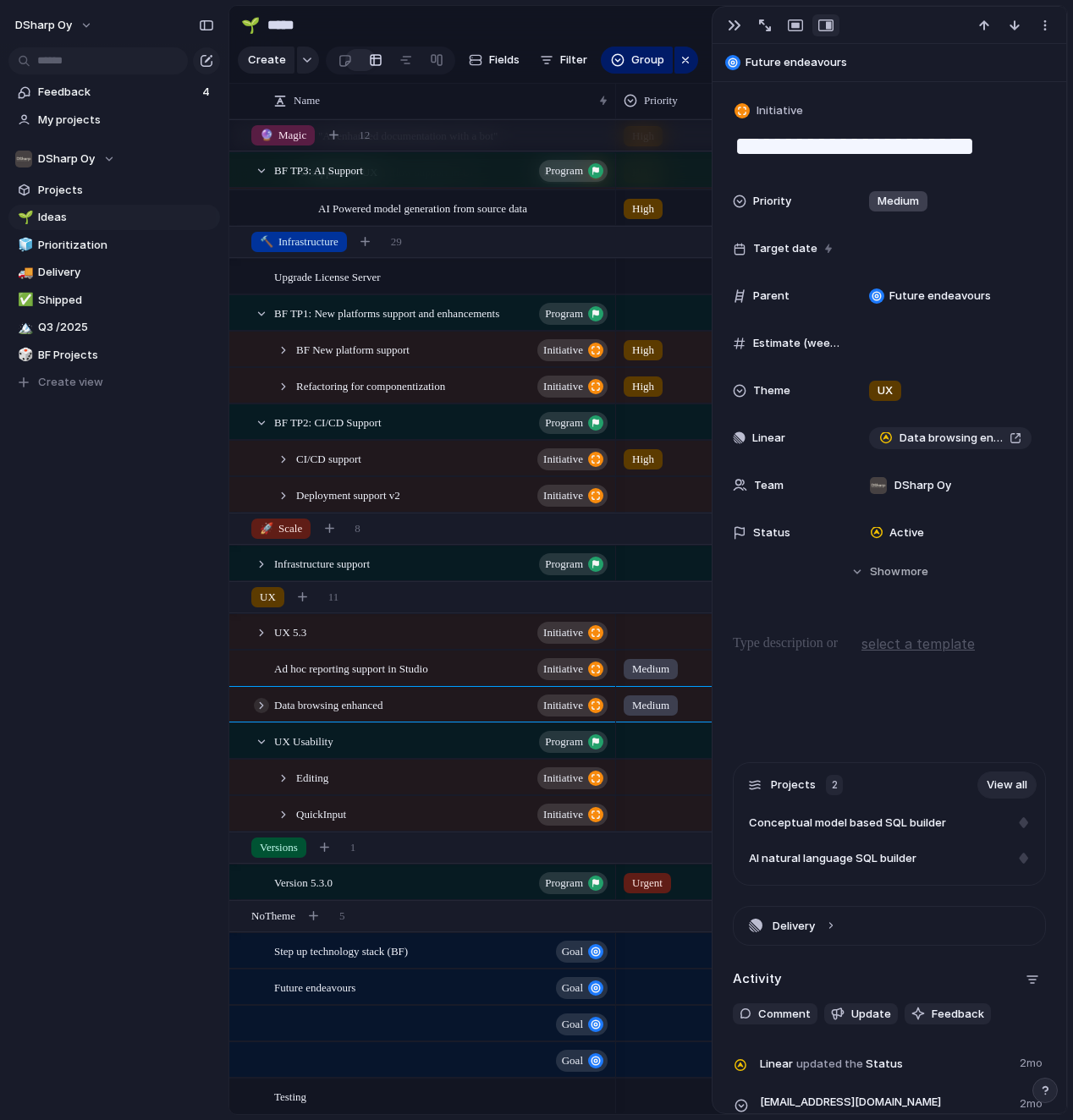
click at [263, 706] on div at bounding box center [261, 706] width 15 height 15
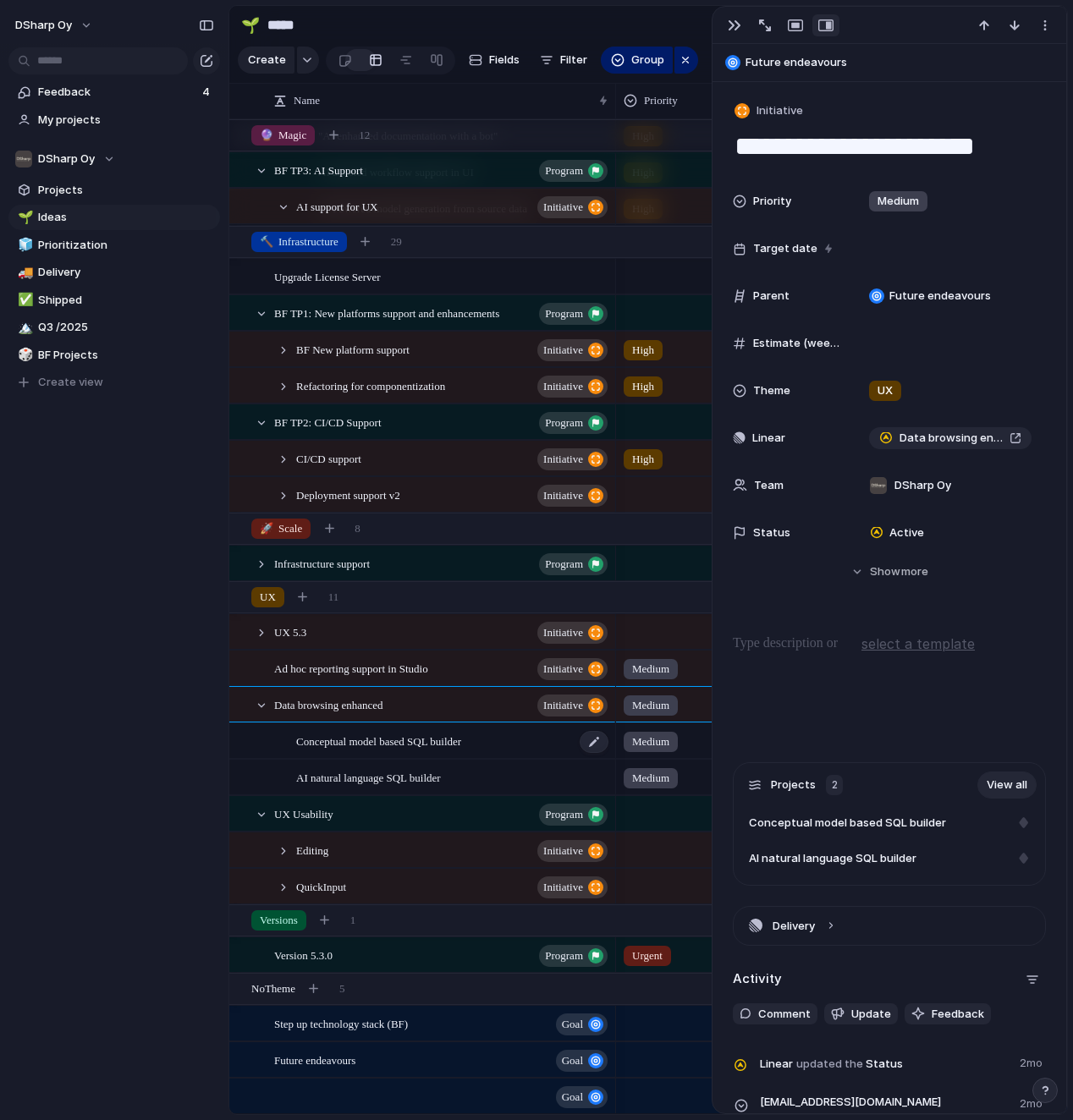
click at [352, 743] on span "Conceptual model based SQL builder" at bounding box center [378, 740] width 165 height 20
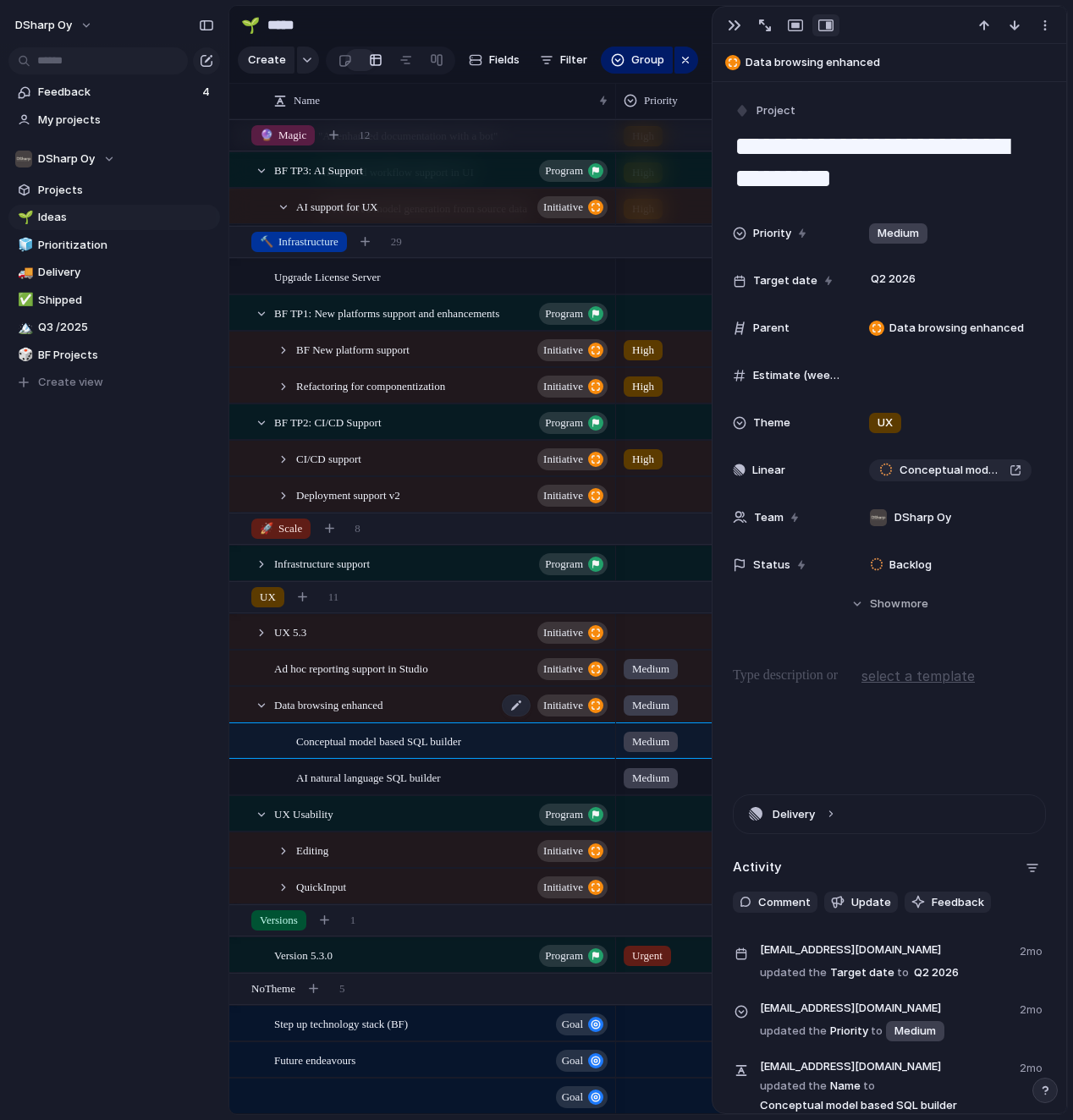
click at [354, 708] on span "Data browsing enhanced" at bounding box center [329, 705] width 109 height 20
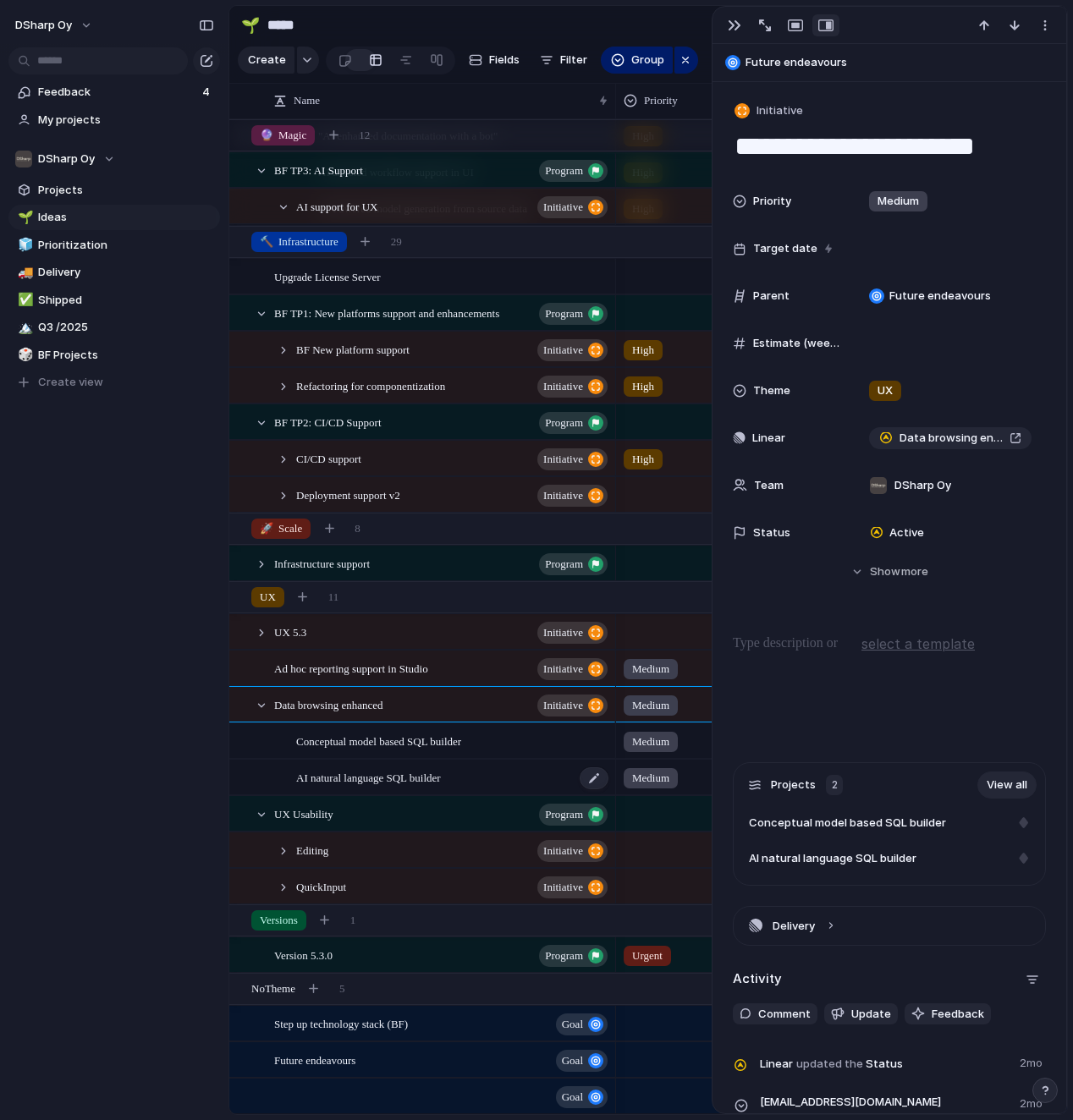
click at [371, 763] on span "AI natural language SQL builder" at bounding box center [368, 777] width 145 height 20
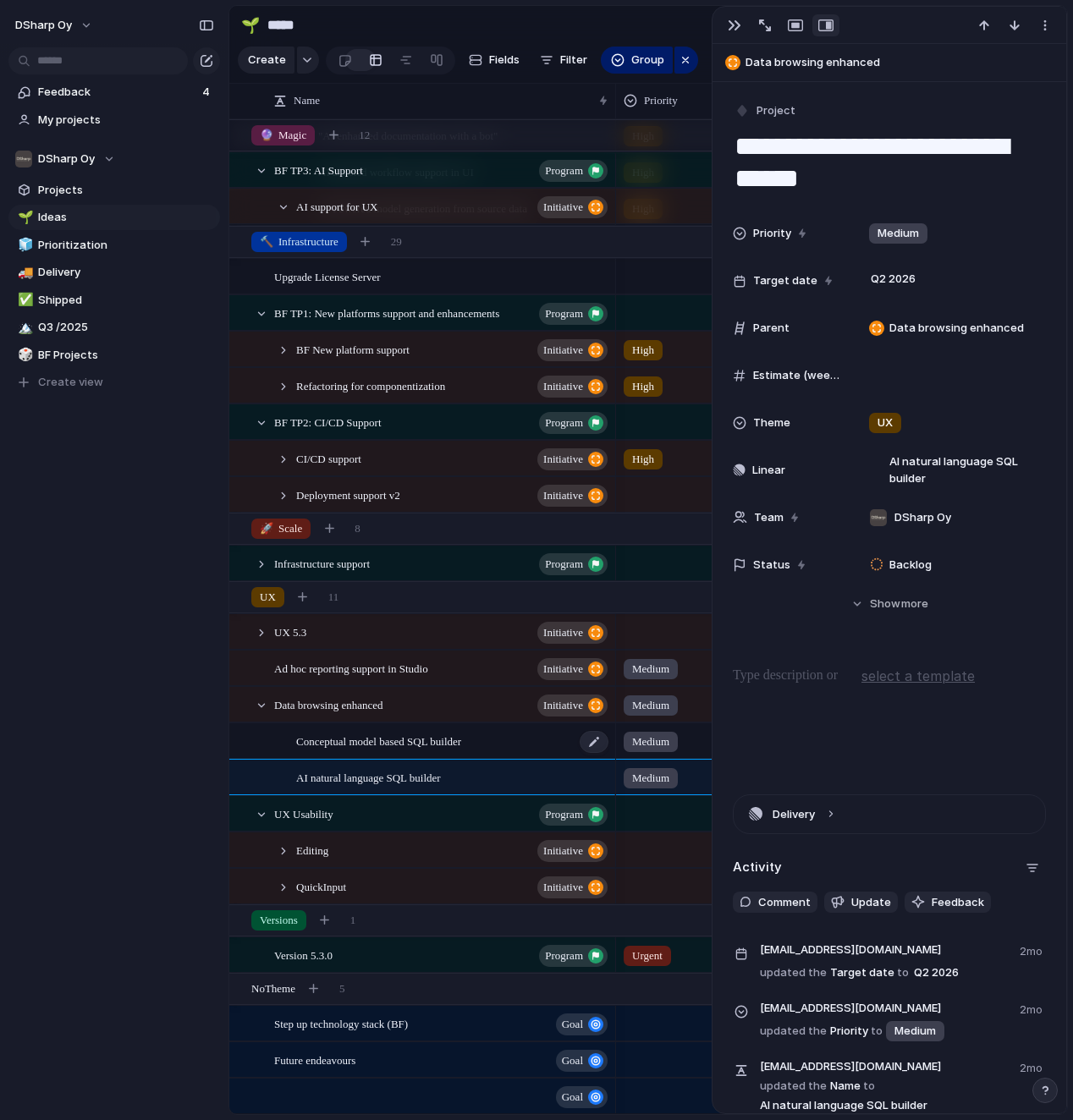
click at [362, 739] on span "Conceptual model based SQL builder" at bounding box center [378, 740] width 165 height 20
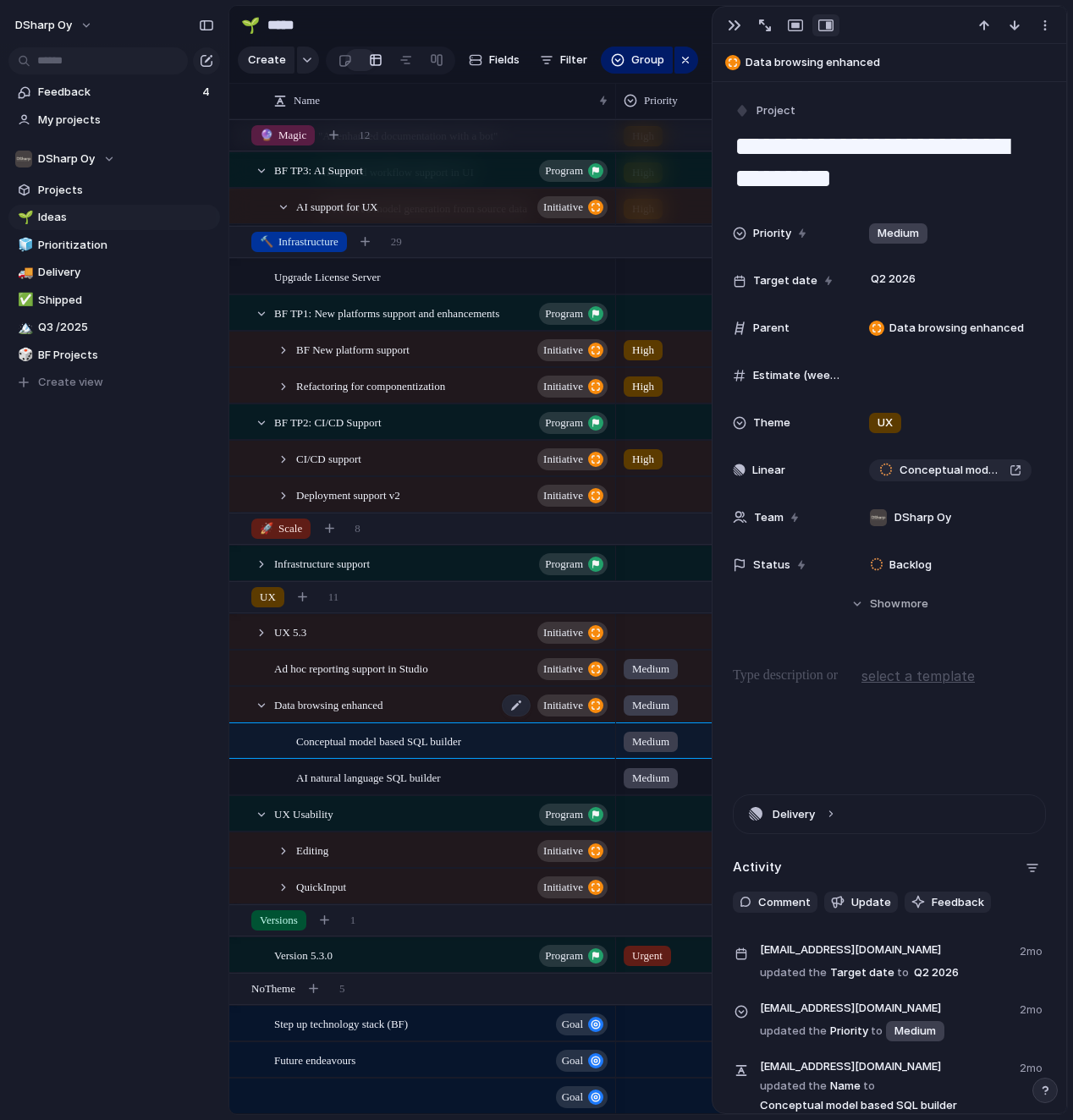
click at [358, 712] on span "Data browsing enhanced" at bounding box center [329, 705] width 109 height 20
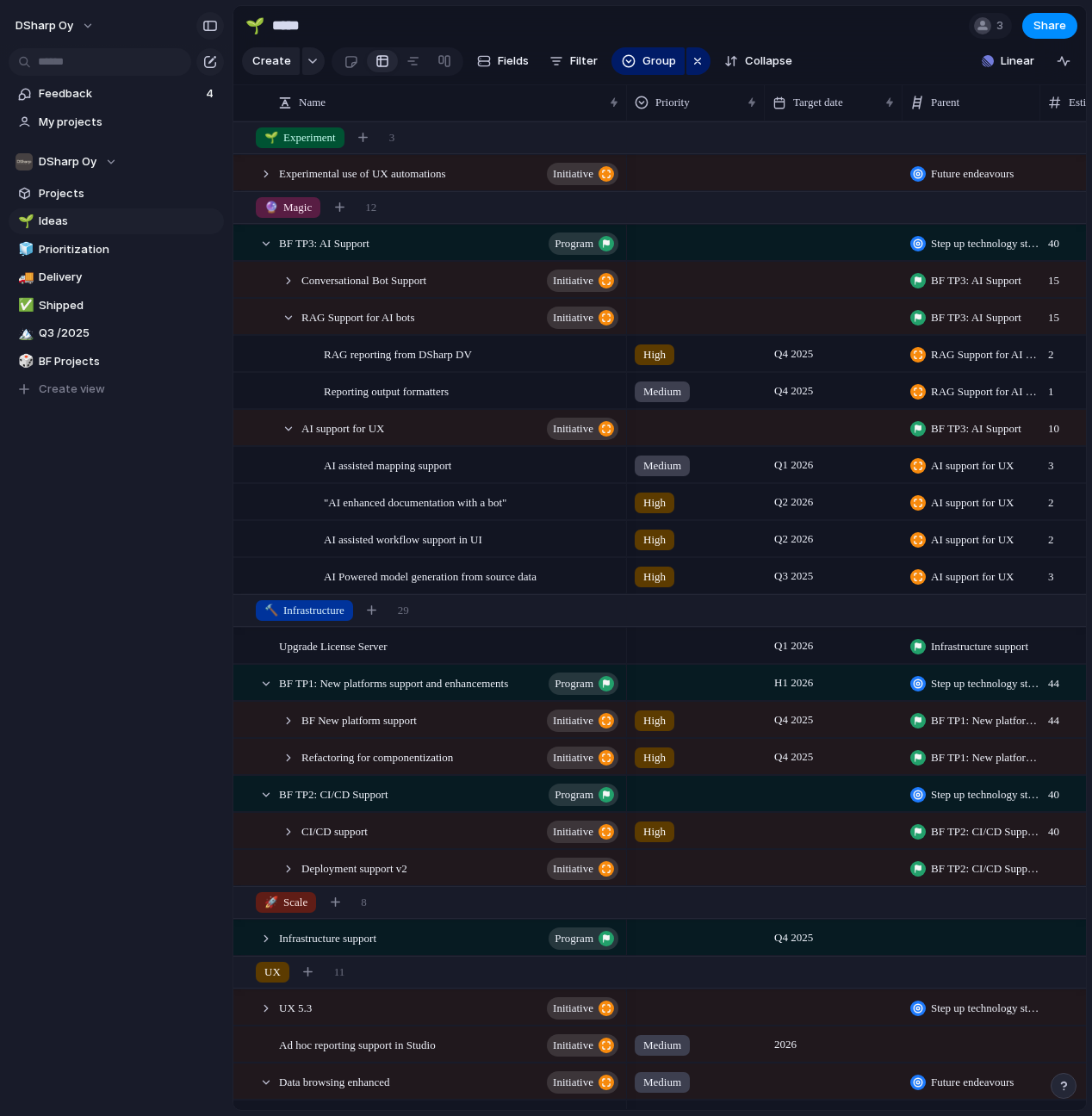
click at [207, 24] on div "button" at bounding box center [210, 26] width 15 height 12
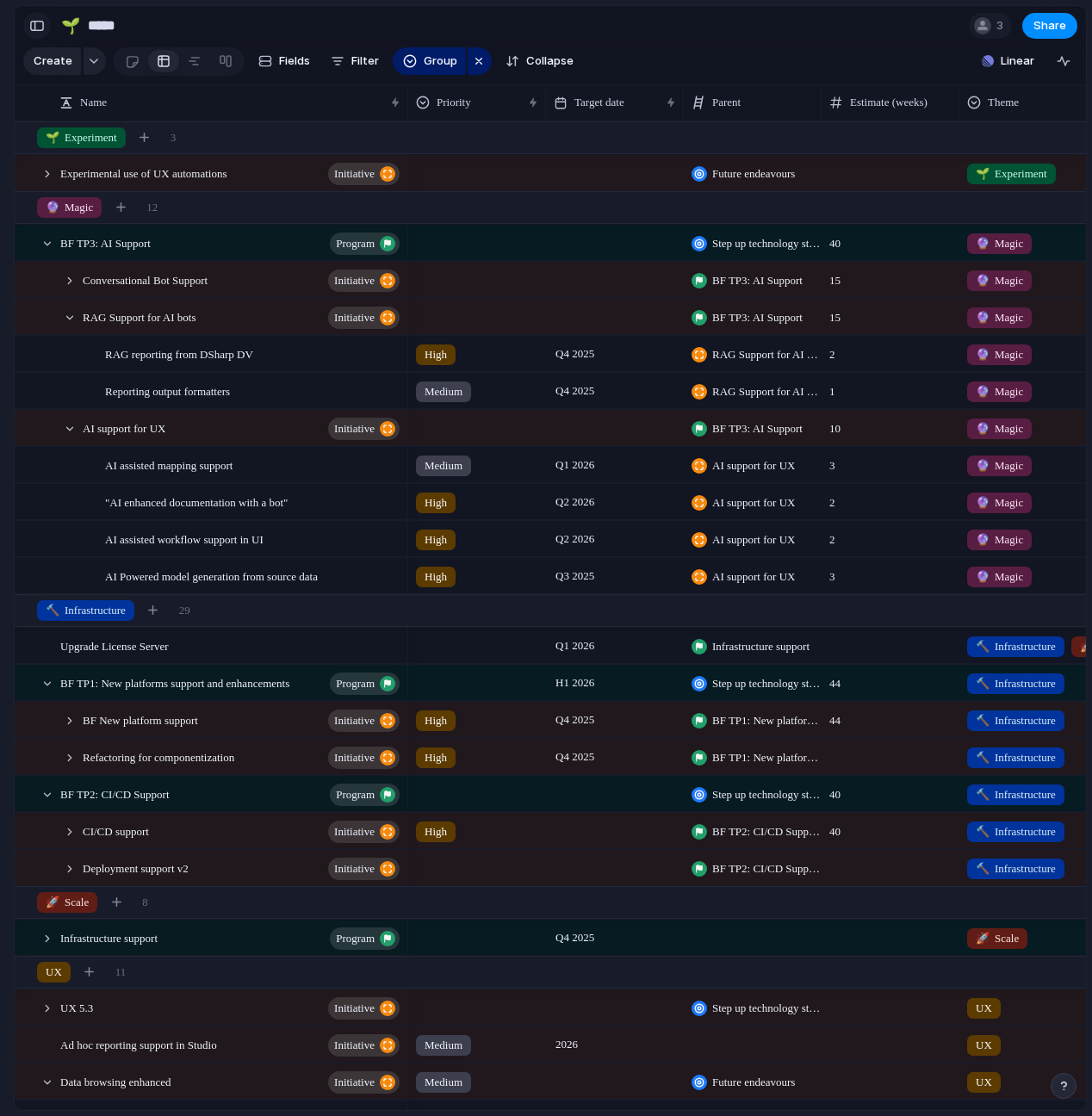
click at [30, 25] on button "button" at bounding box center [36, 26] width 28 height 28
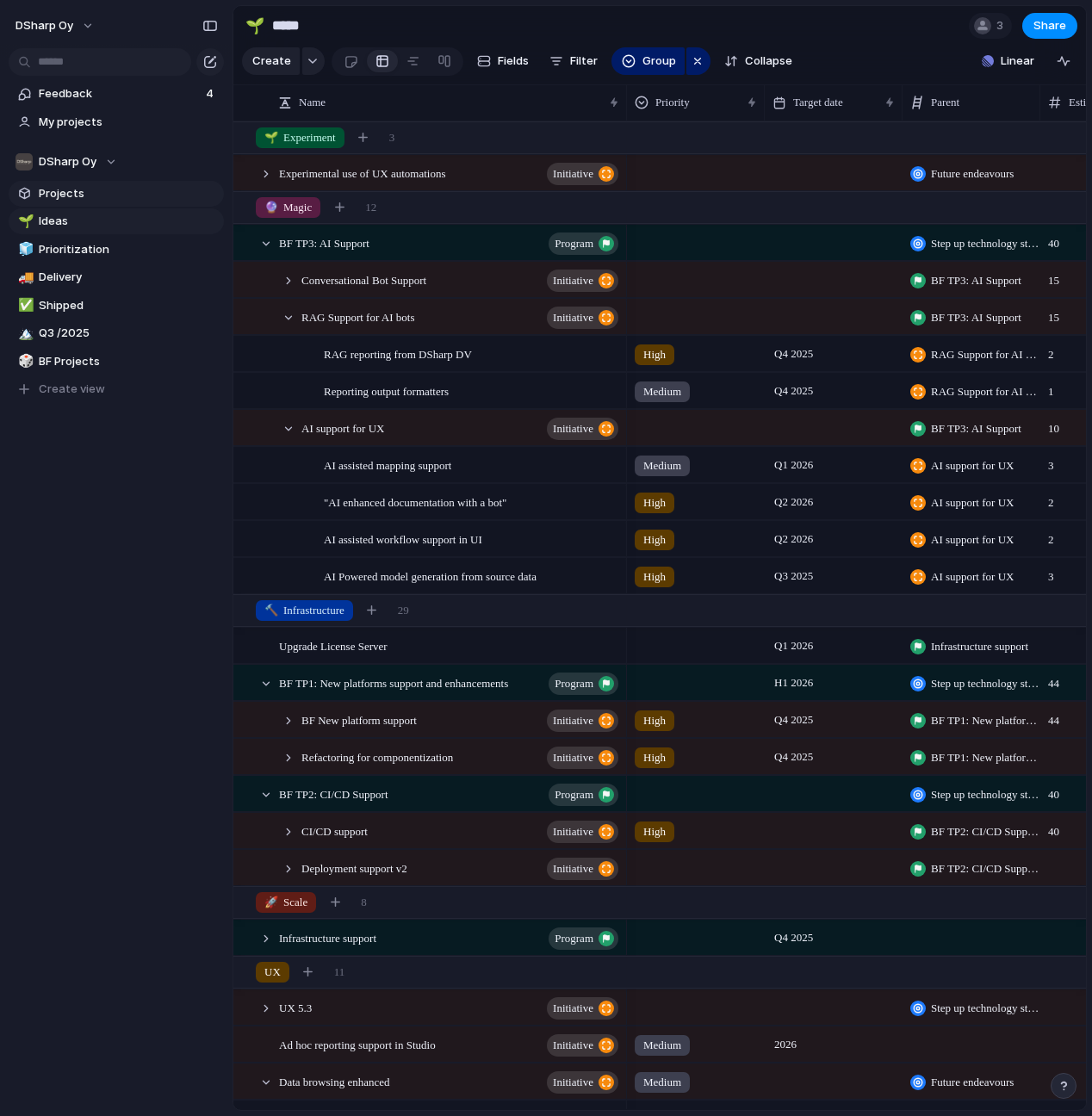
click at [65, 189] on span "Projects" at bounding box center [128, 194] width 179 height 17
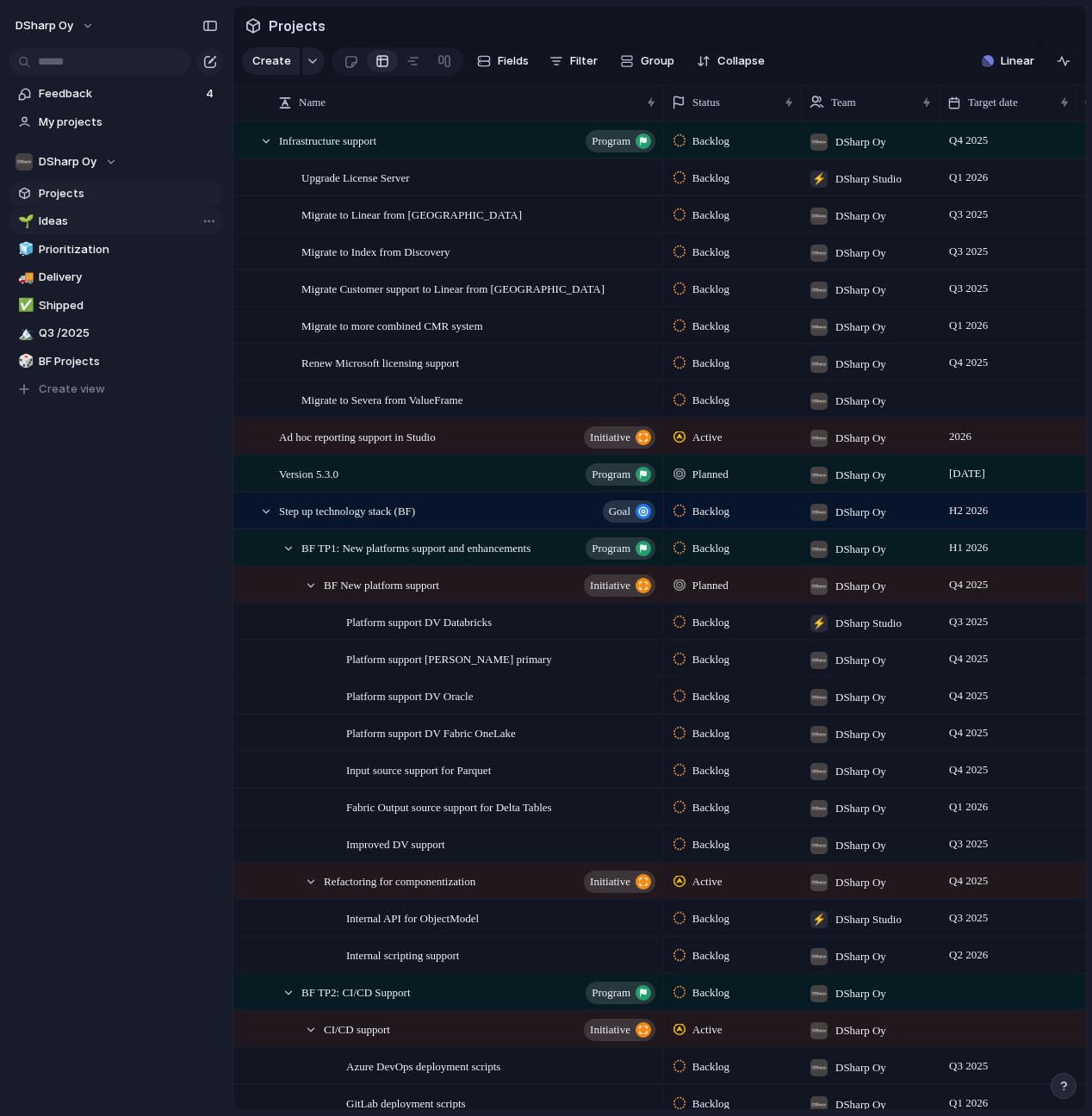
click at [55, 220] on span "Ideas" at bounding box center [128, 221] width 179 height 17
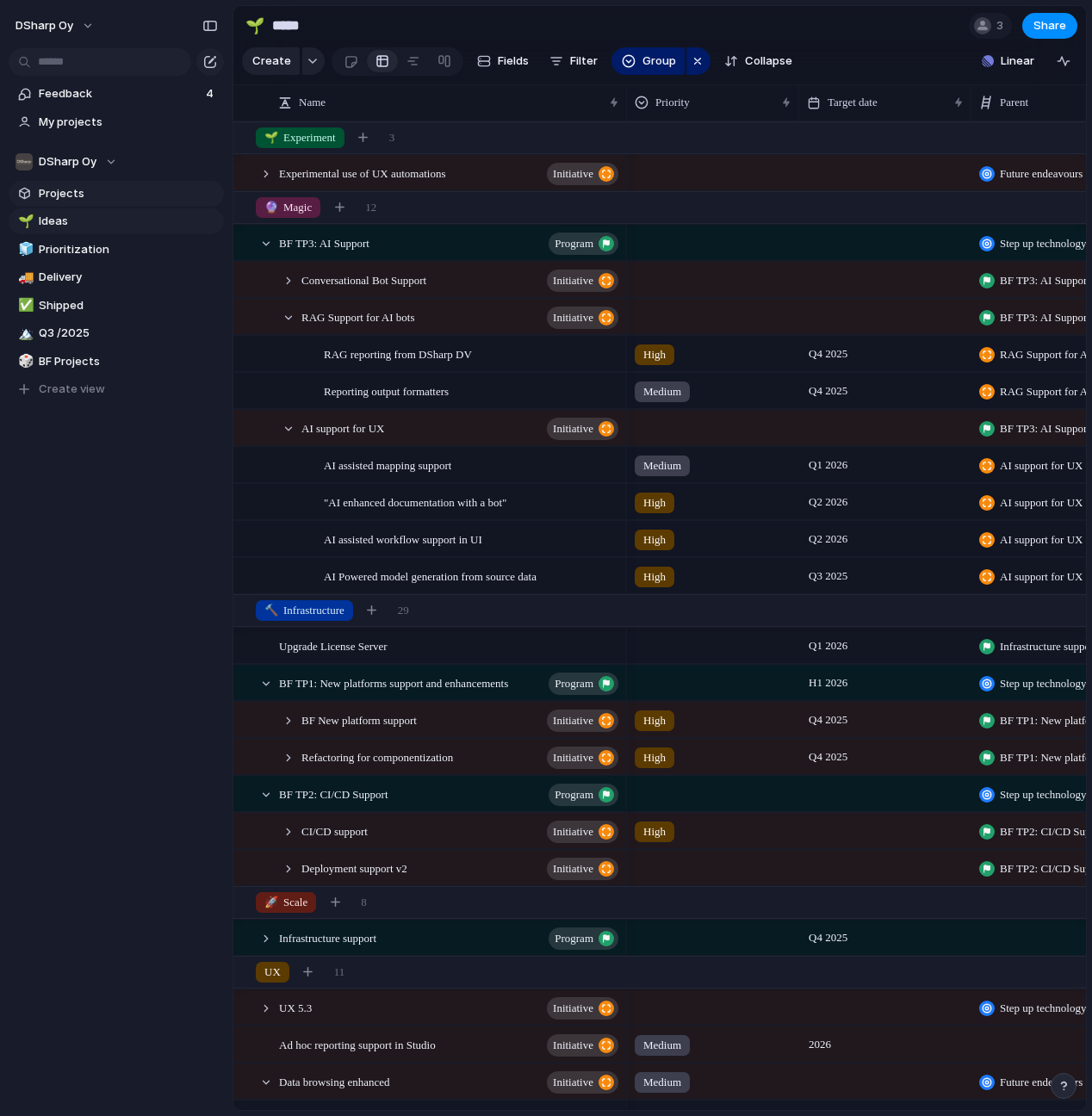
click at [63, 192] on span "Projects" at bounding box center [128, 194] width 179 height 17
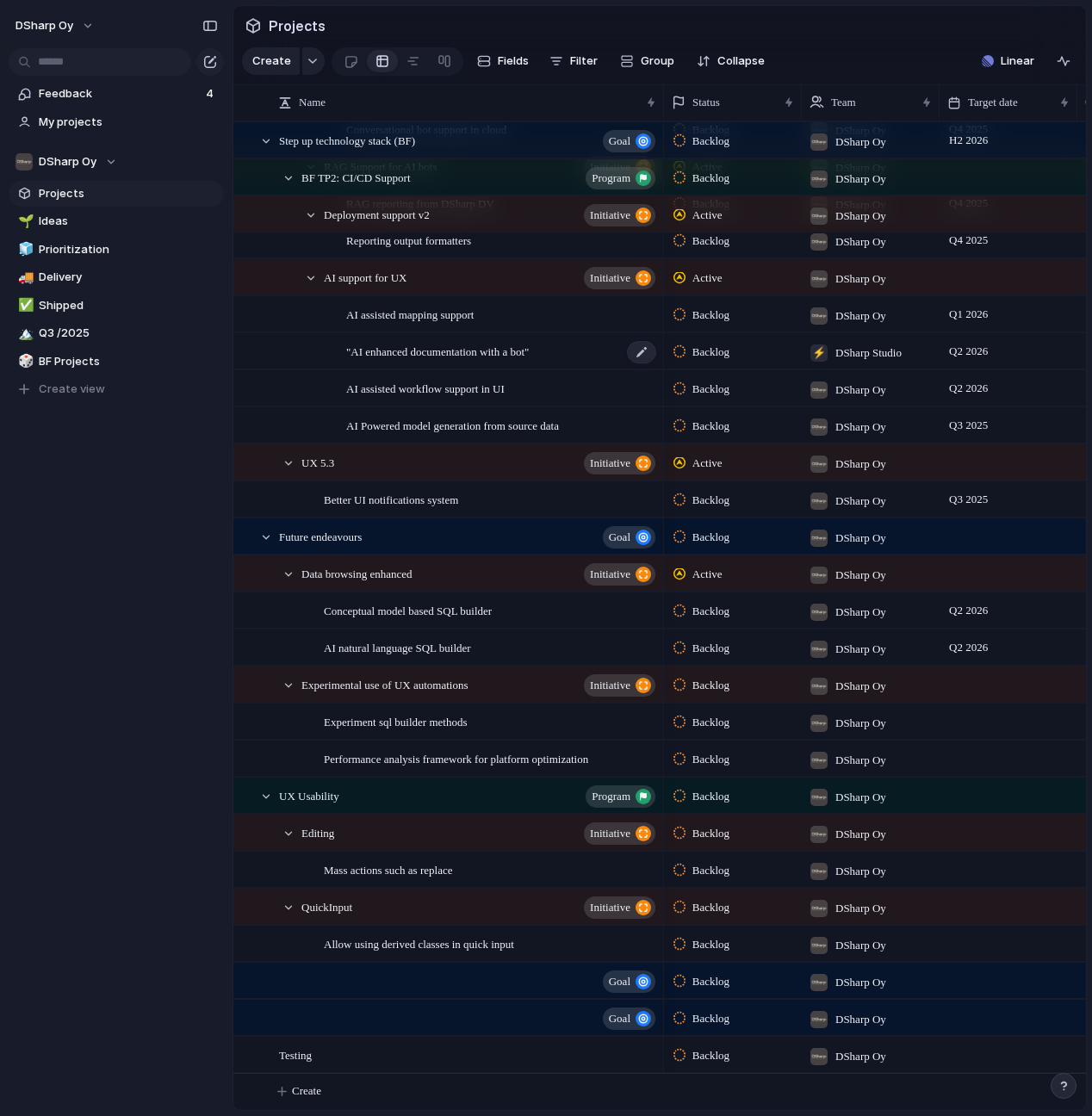
scroll to position [1567, 0]
click at [48, 221] on span "Ideas" at bounding box center [128, 221] width 179 height 17
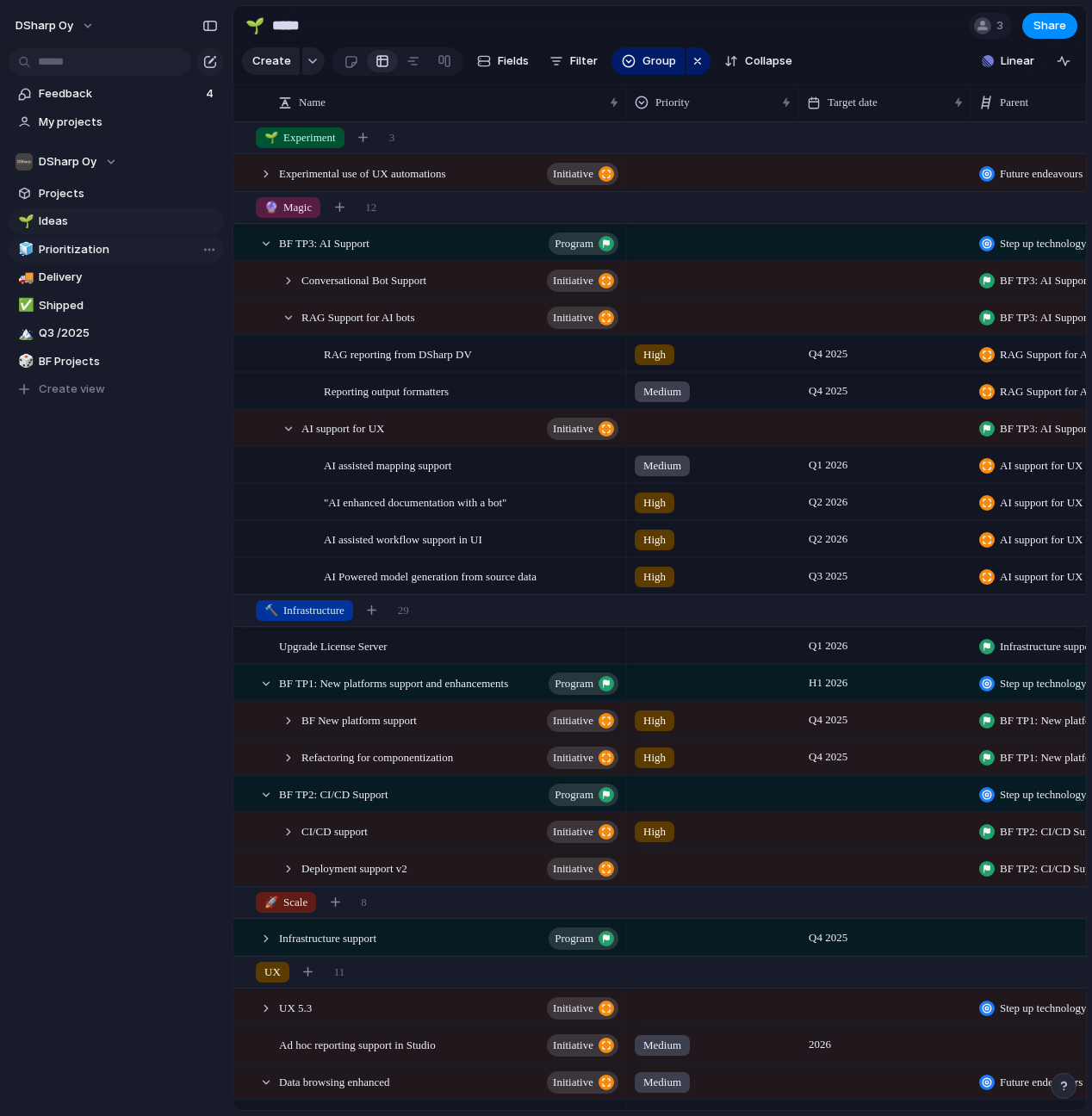
click at [72, 250] on span "Prioritization" at bounding box center [128, 250] width 179 height 17
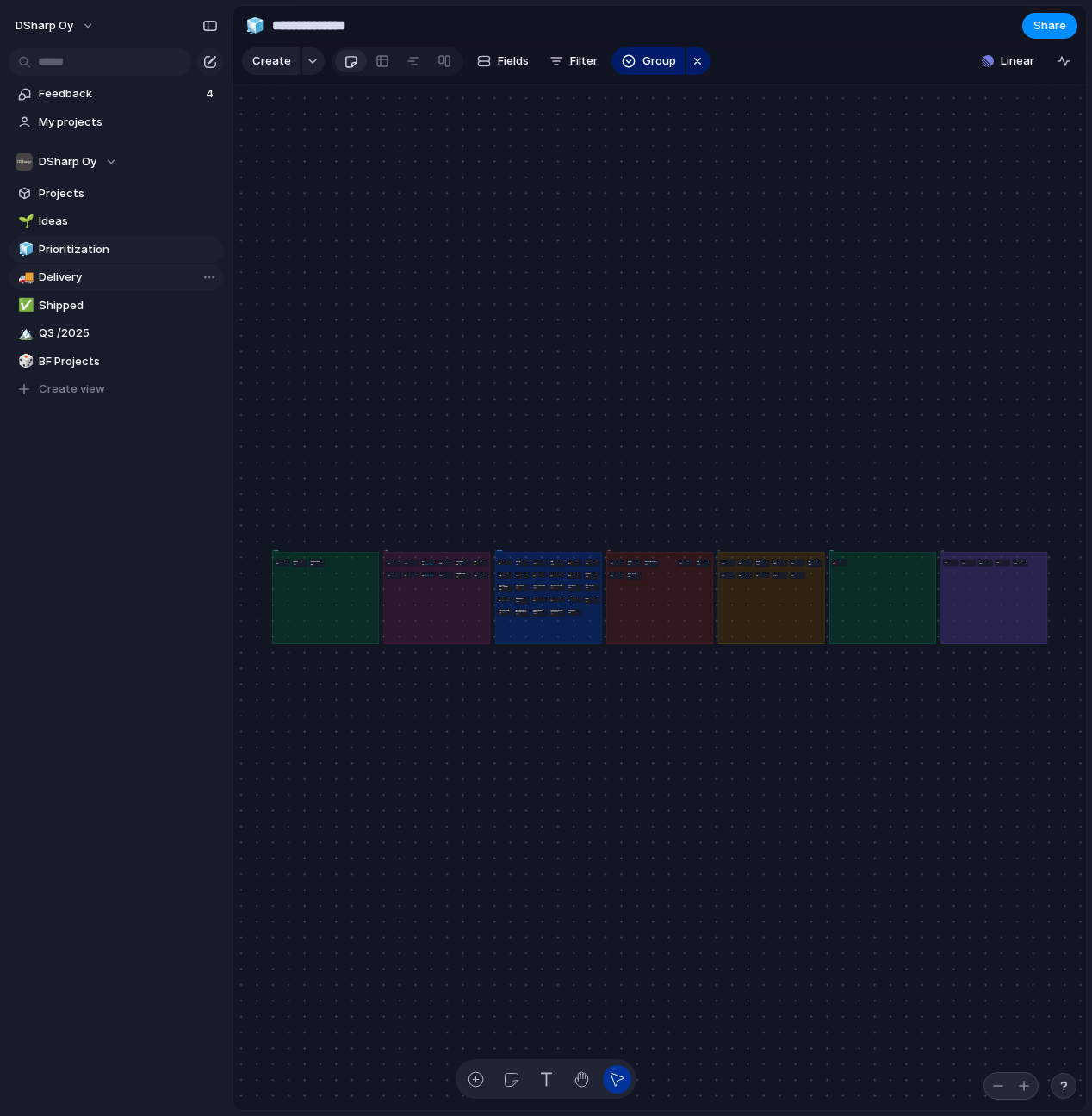
click at [63, 274] on span "Delivery" at bounding box center [128, 277] width 179 height 17
type input "********"
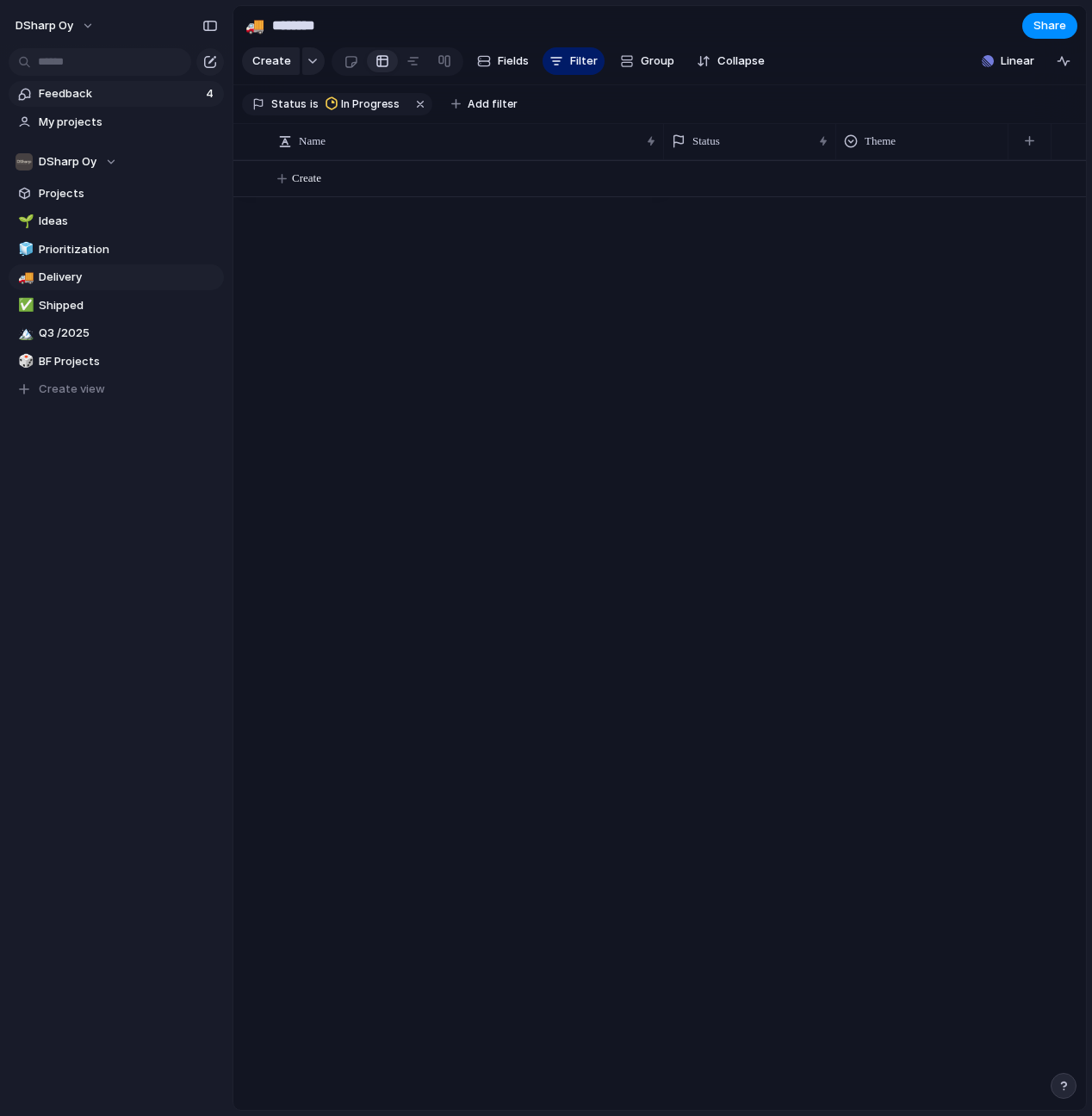
click at [69, 94] on span "Feedback" at bounding box center [119, 94] width 162 height 17
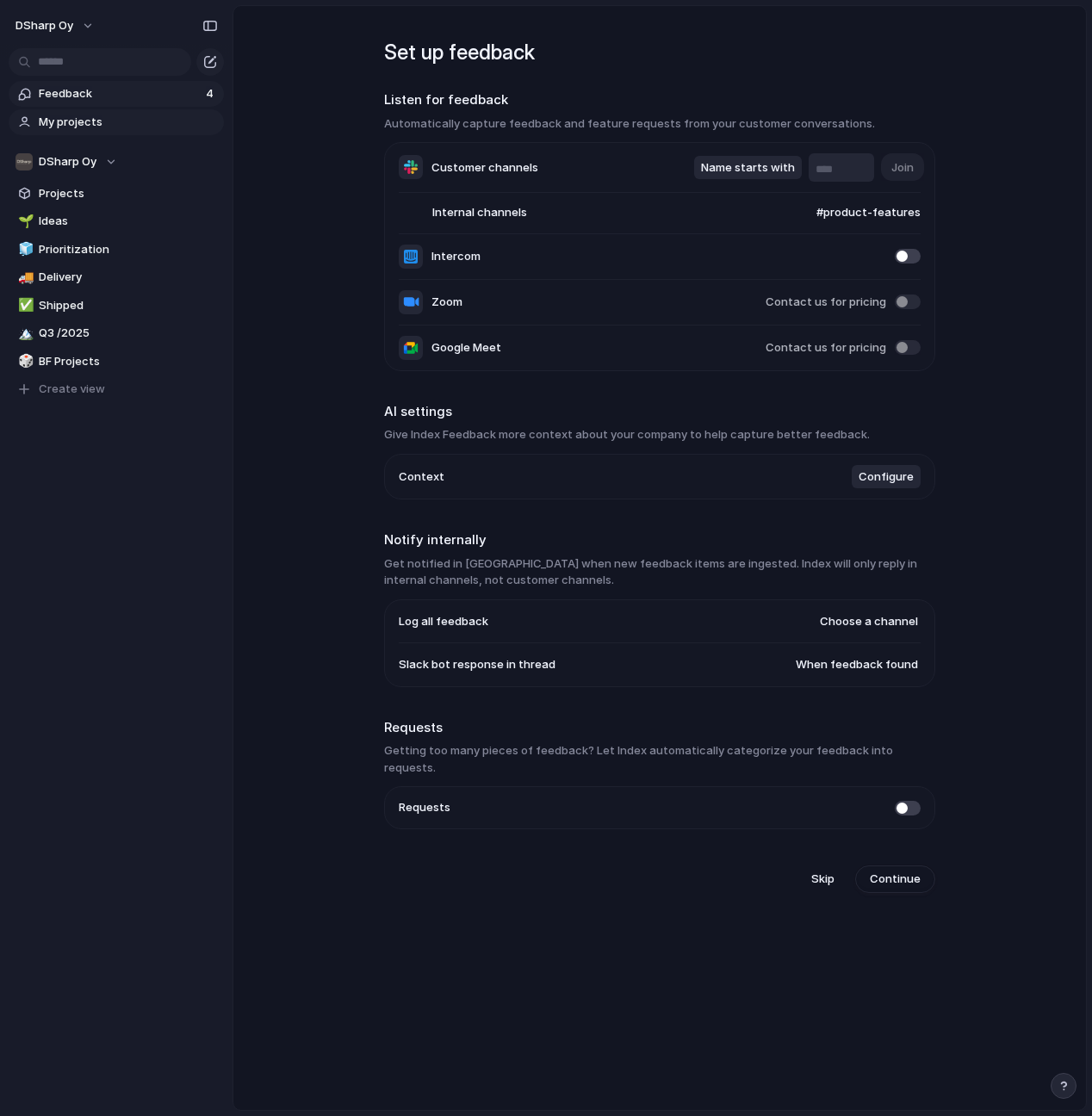
click at [72, 123] on span "My projects" at bounding box center [128, 123] width 179 height 17
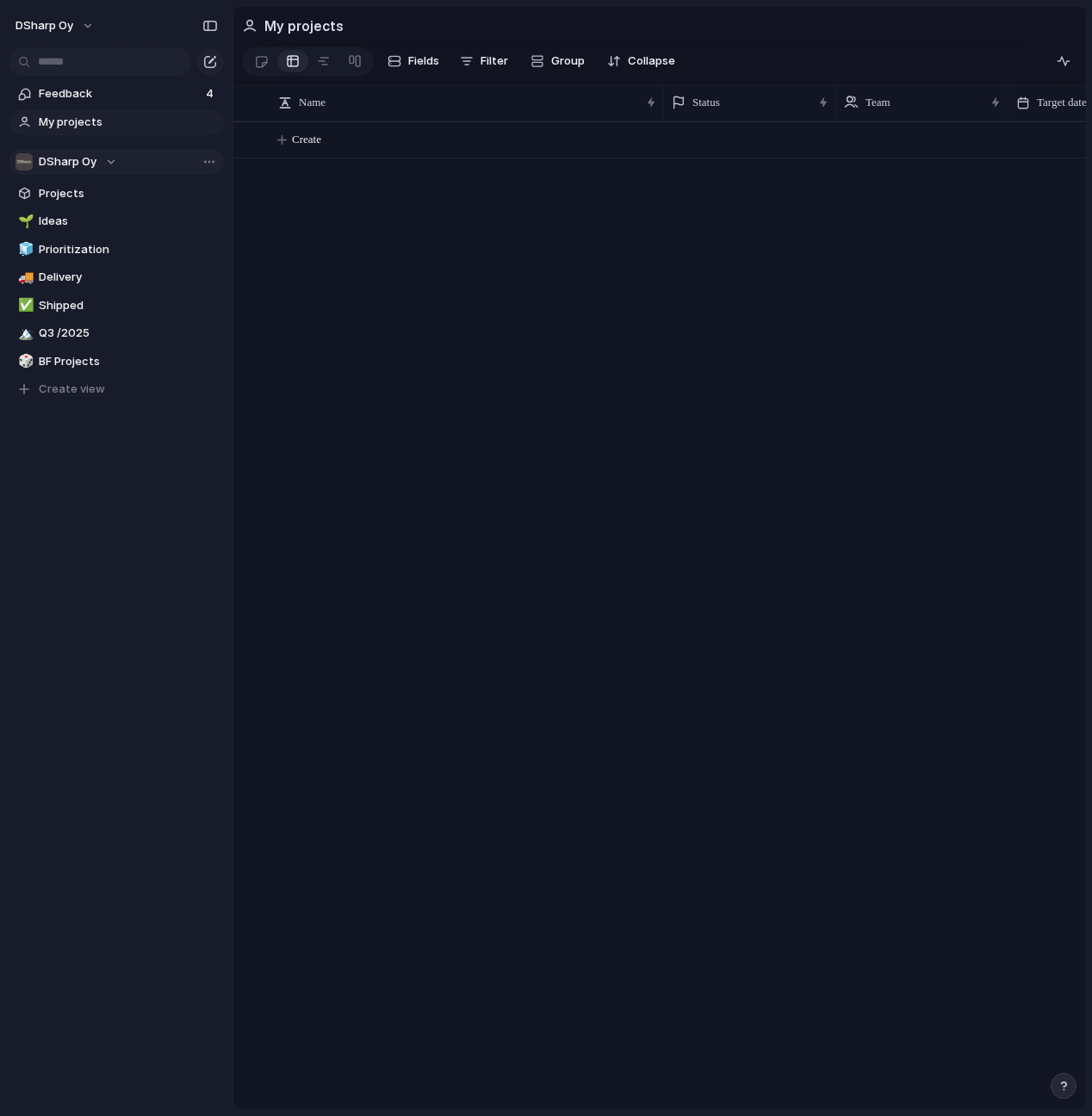
click at [58, 157] on span "DSharp Oy" at bounding box center [67, 162] width 58 height 17
click at [58, 157] on div "DSharp Oy ⚡ DSharp ⚡ DSharp Studio Create new team" at bounding box center [546, 558] width 1092 height 1116
click at [54, 216] on span "Ideas" at bounding box center [128, 221] width 179 height 17
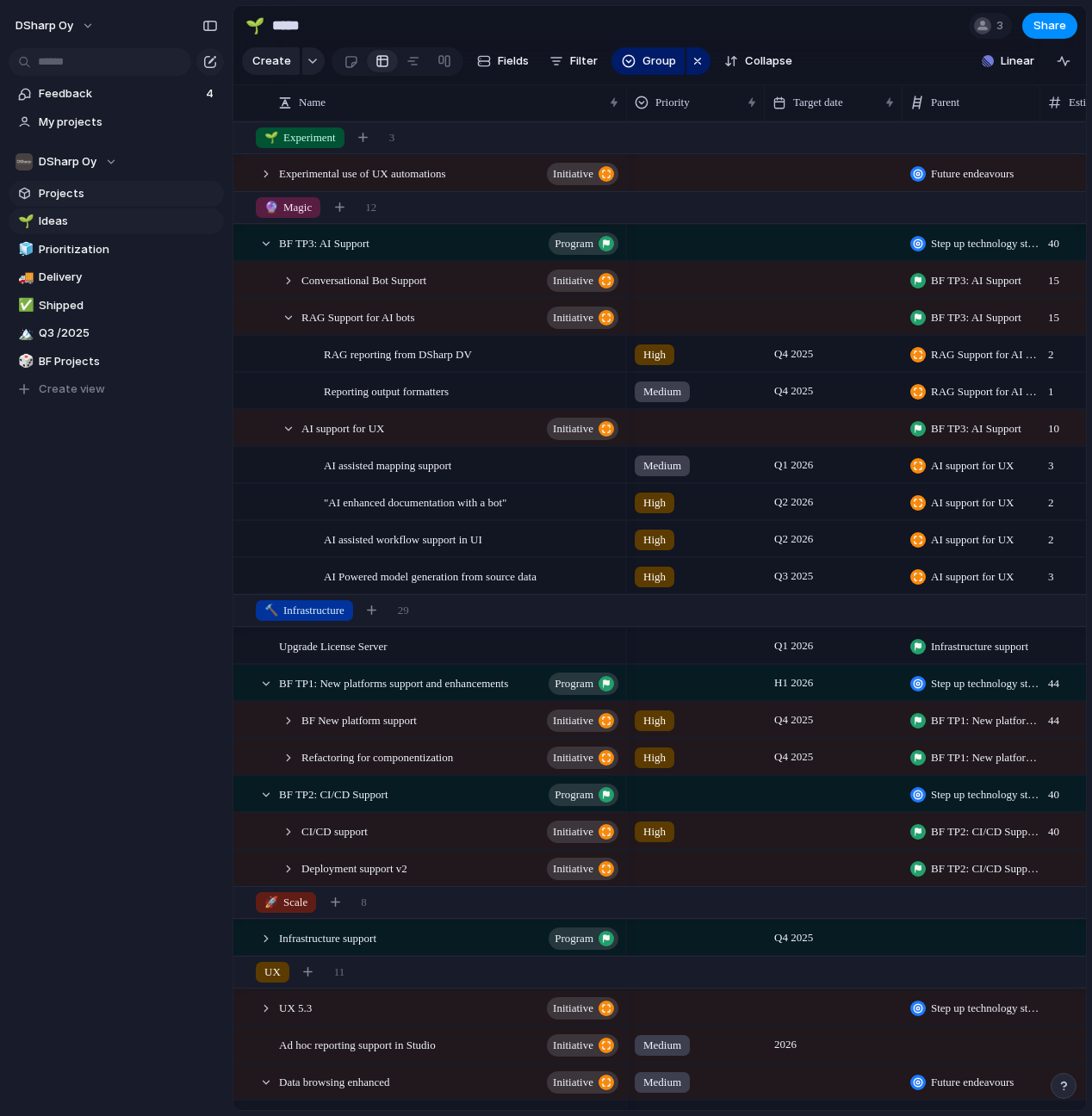
click at [55, 183] on link "Projects" at bounding box center [116, 194] width 216 height 26
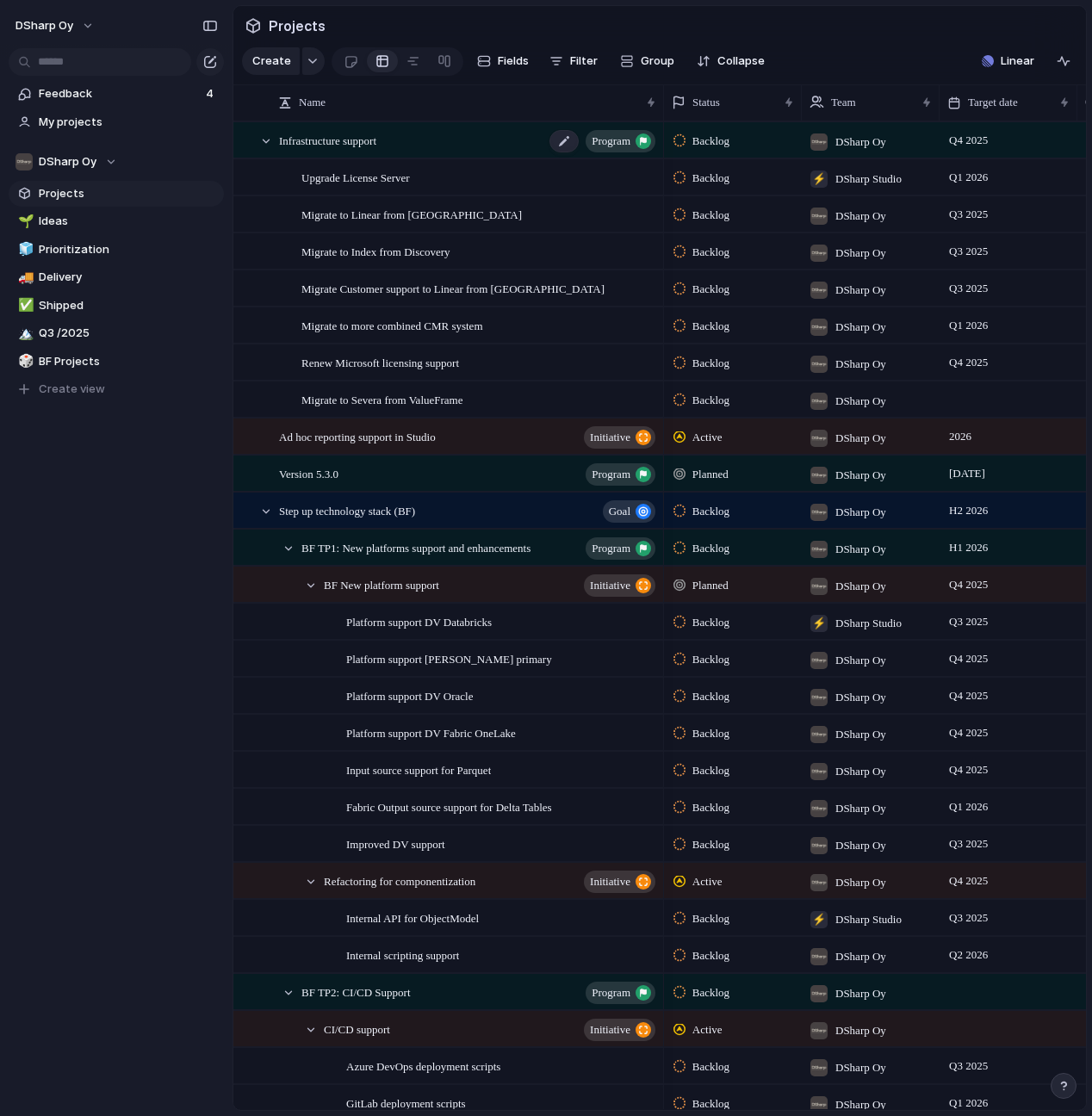
click at [377, 142] on span "Infrastructure support" at bounding box center [328, 140] width 98 height 20
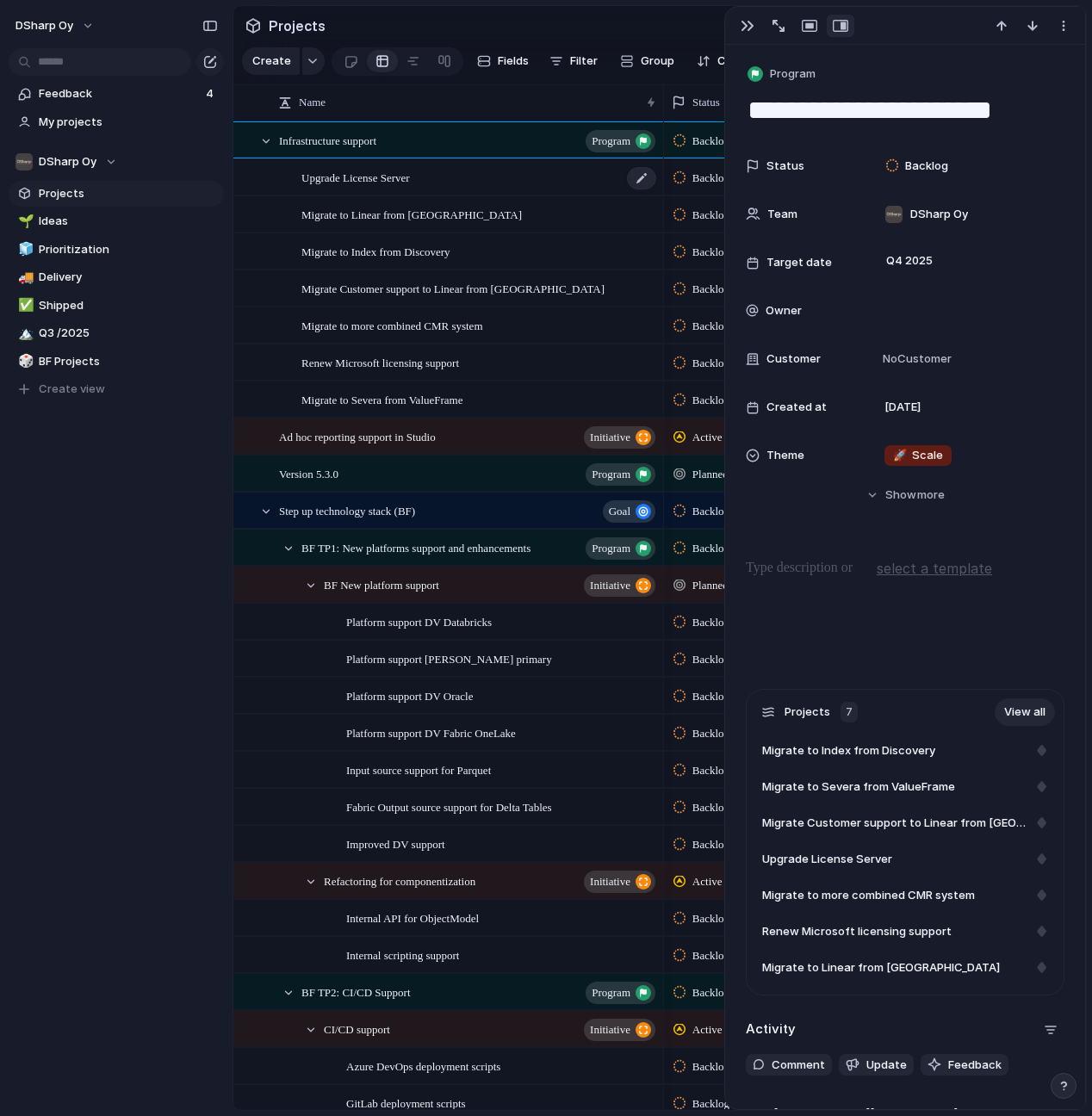
click at [397, 177] on span "Upgrade License Server" at bounding box center [355, 176] width 108 height 20
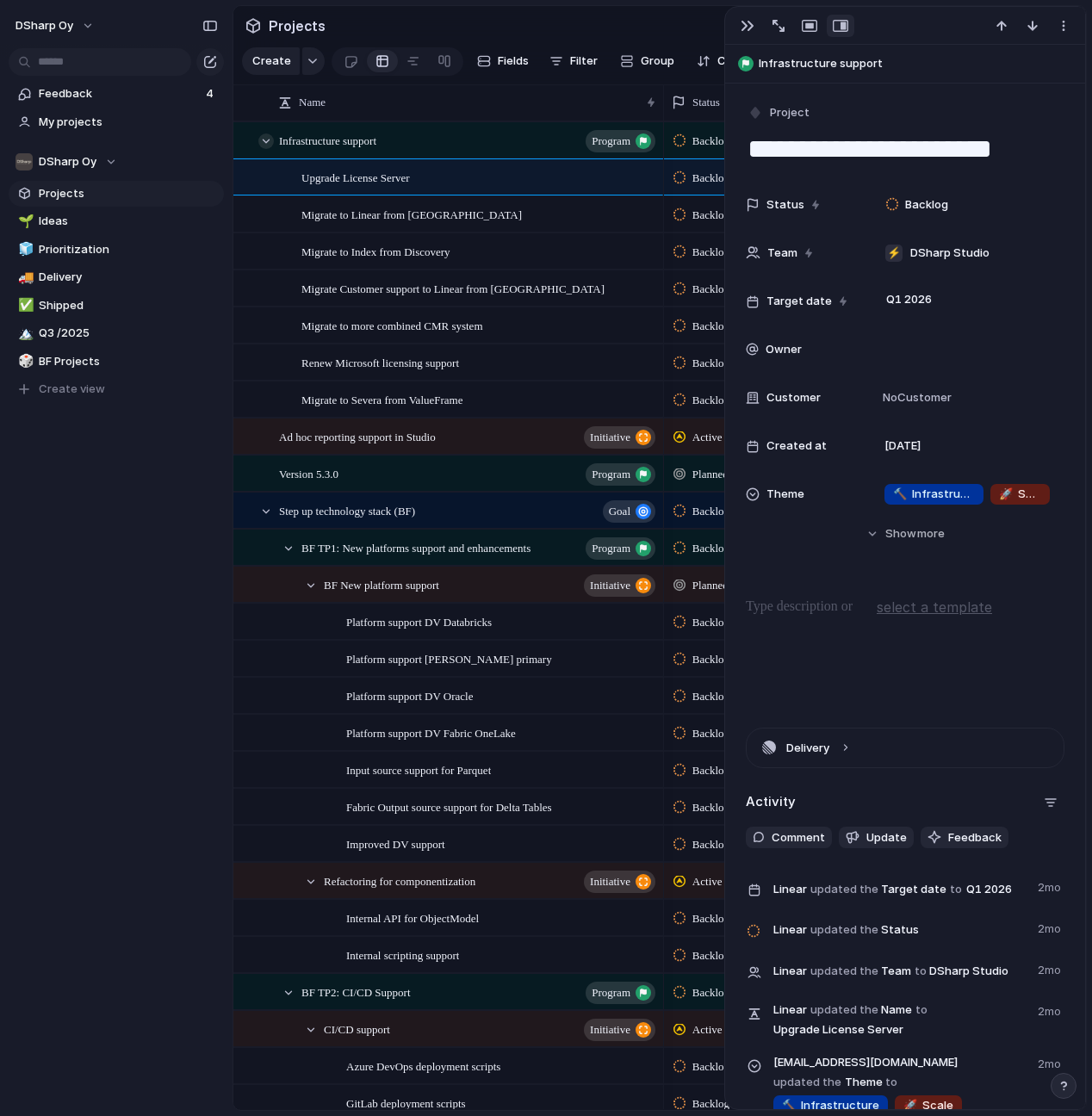
click at [271, 136] on div at bounding box center [266, 141] width 15 height 15
